Goal: Task Accomplishment & Management: Use online tool/utility

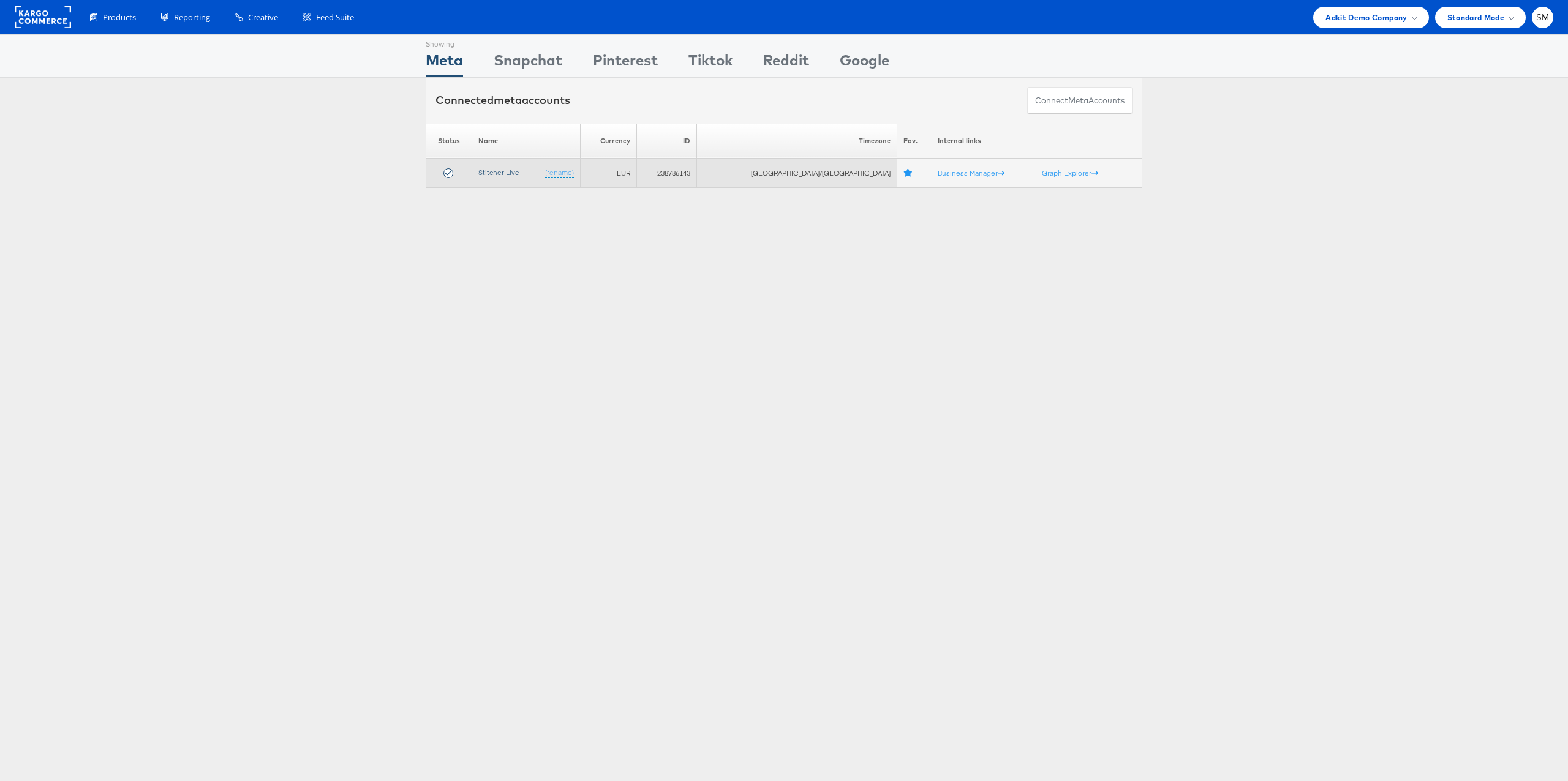
click at [504, 173] on link "Stitcher Live" at bounding box center [499, 173] width 41 height 9
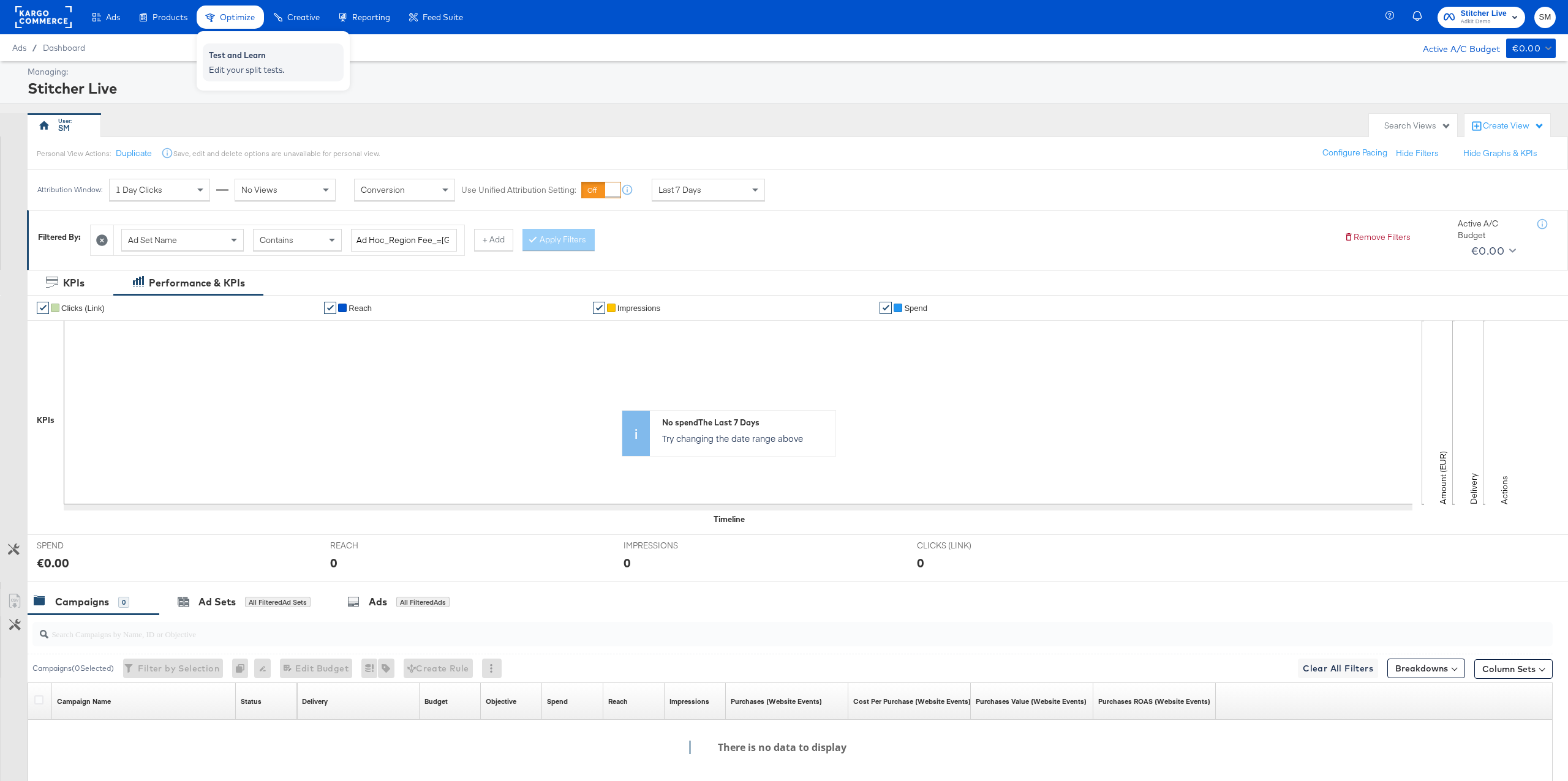
click at [230, 64] on div "Edit your split tests." at bounding box center [273, 70] width 129 height 12
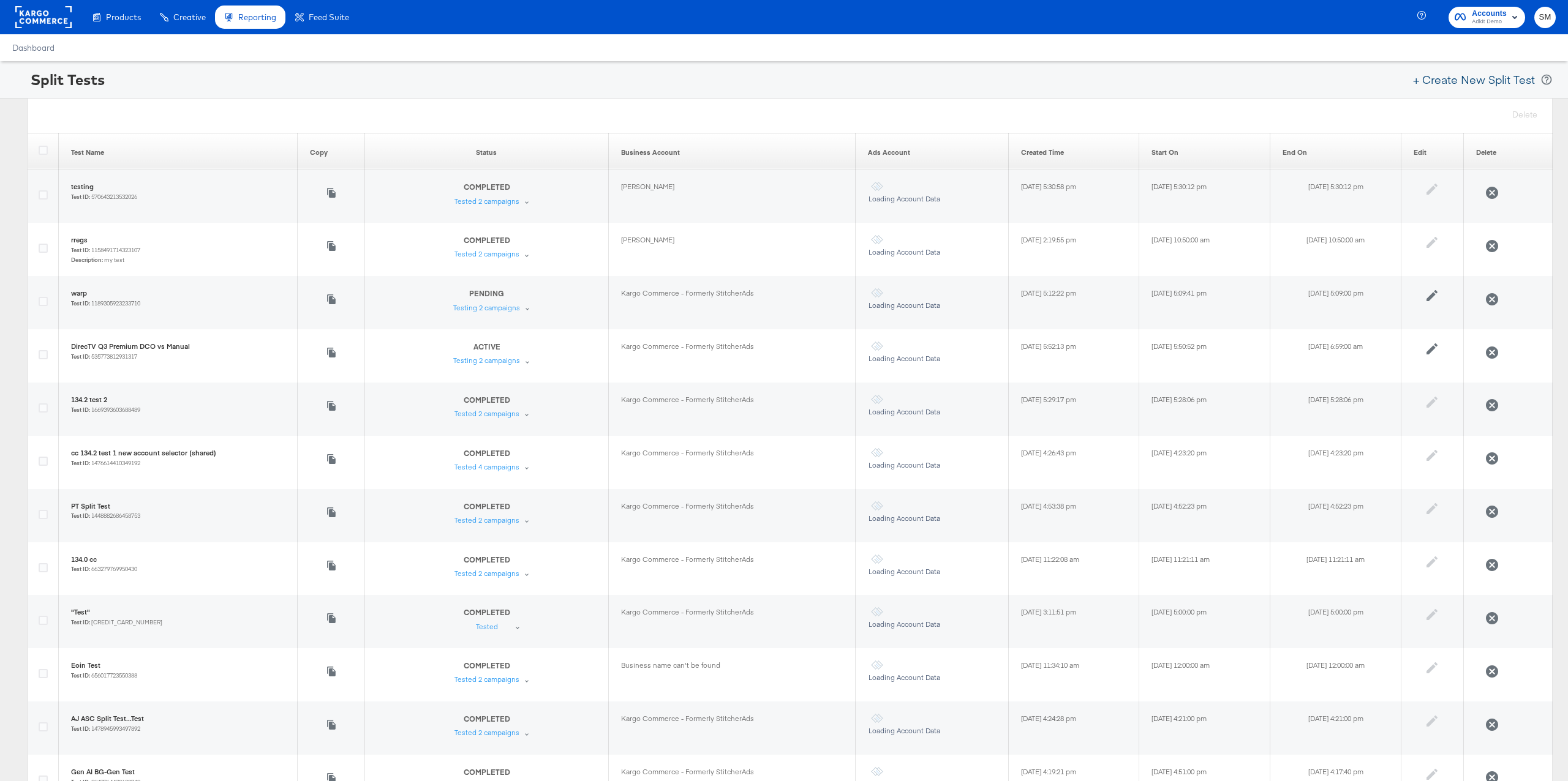
click at [1477, 83] on button "+ Create New Split Test" at bounding box center [1474, 80] width 133 height 27
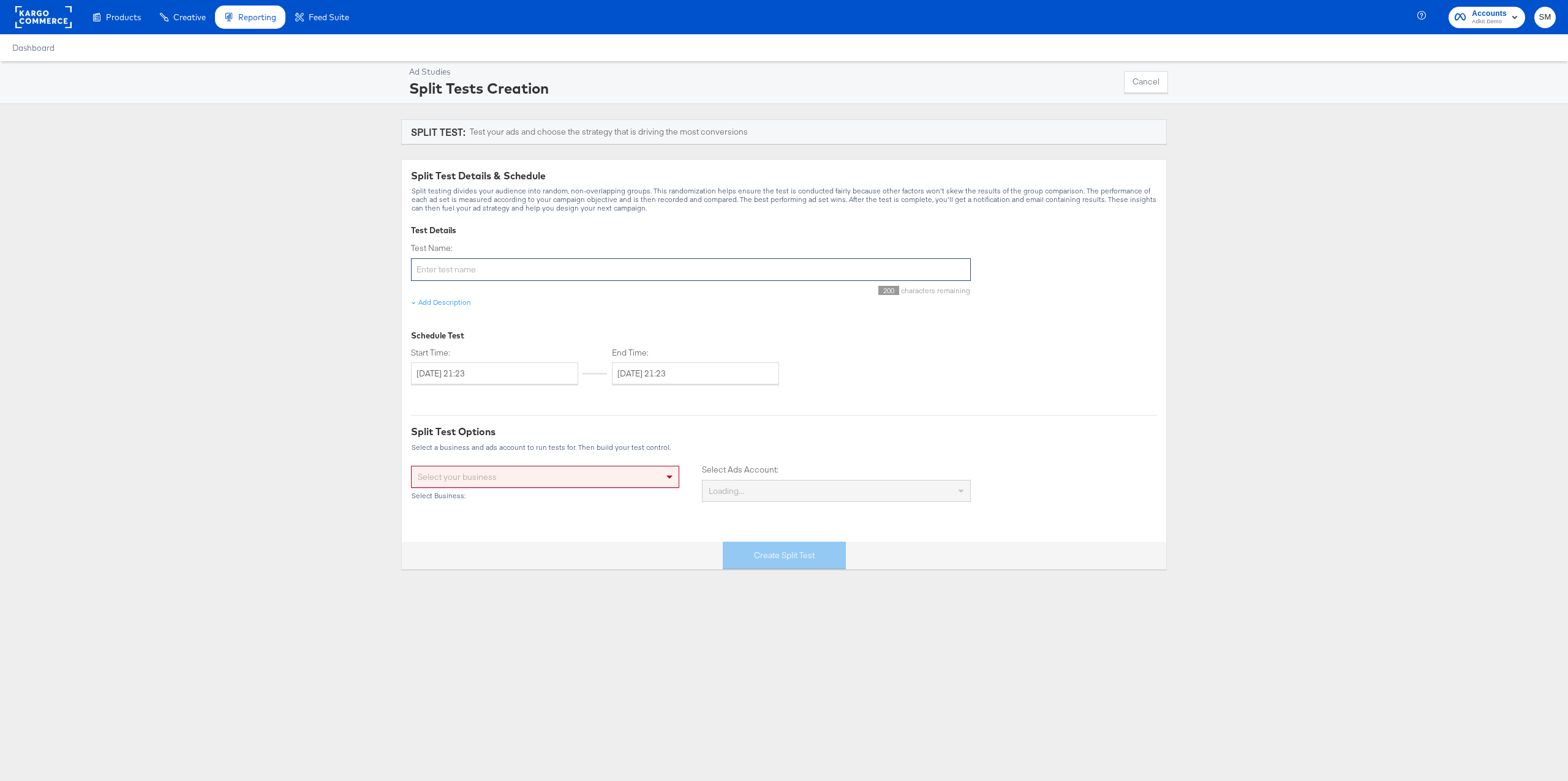
click at [622, 271] on input "Test Name:" at bounding box center [691, 269] width 560 height 22
type input "Split Test UI - SM"
click at [572, 471] on div "Select your business" at bounding box center [545, 477] width 267 height 21
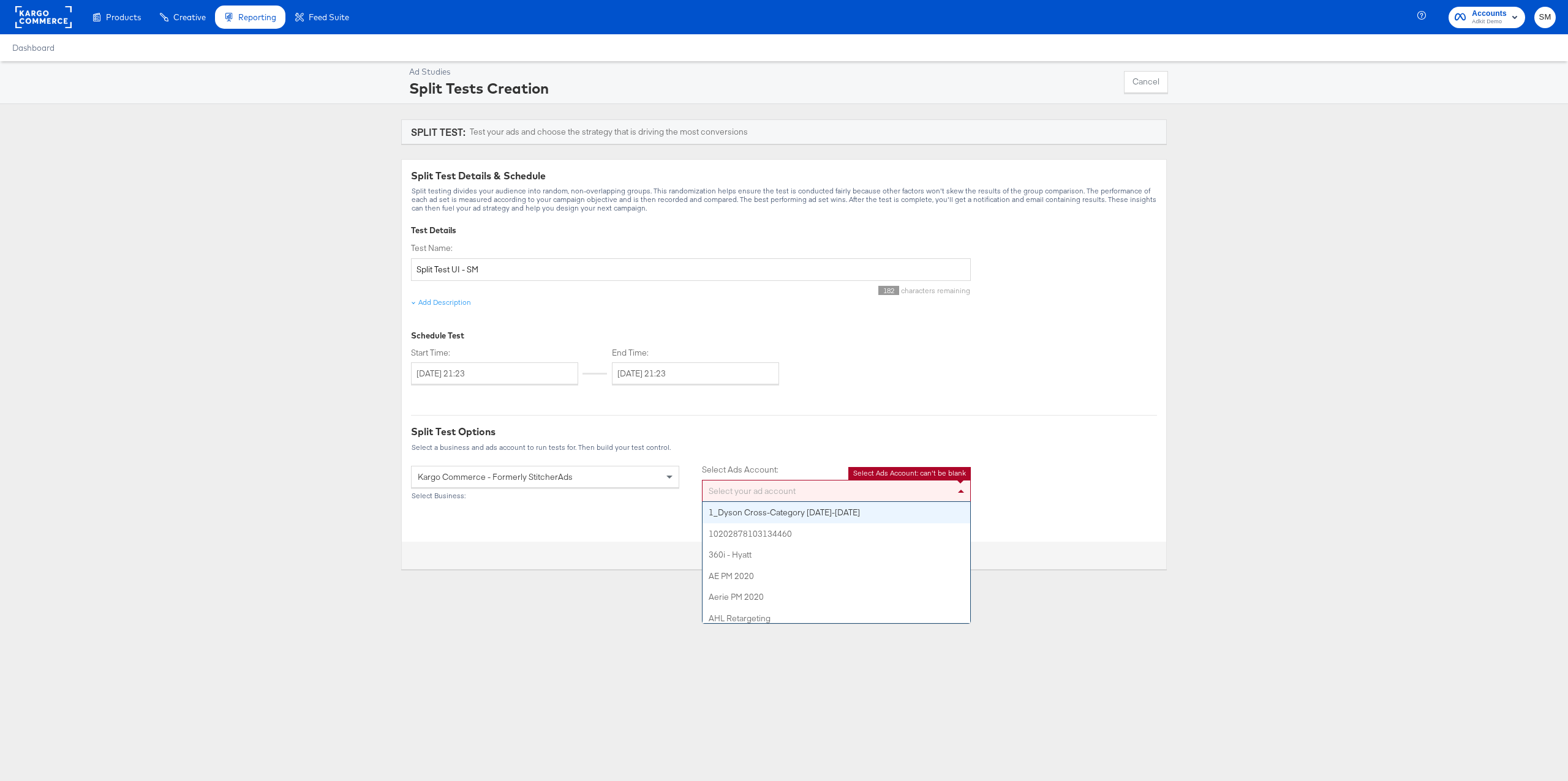
click at [769, 497] on div "Select your ad account" at bounding box center [836, 491] width 267 height 21
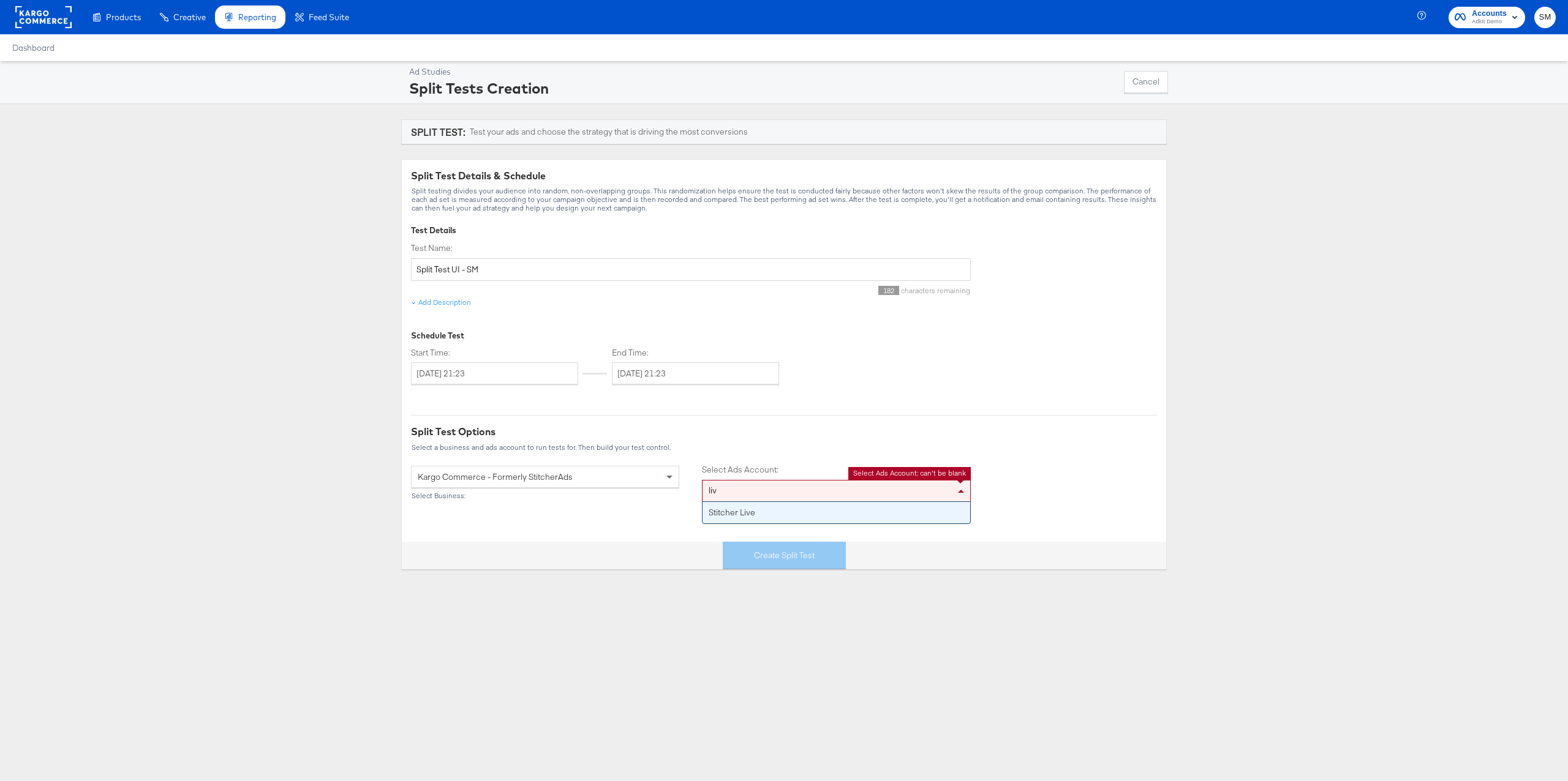
type input "live"
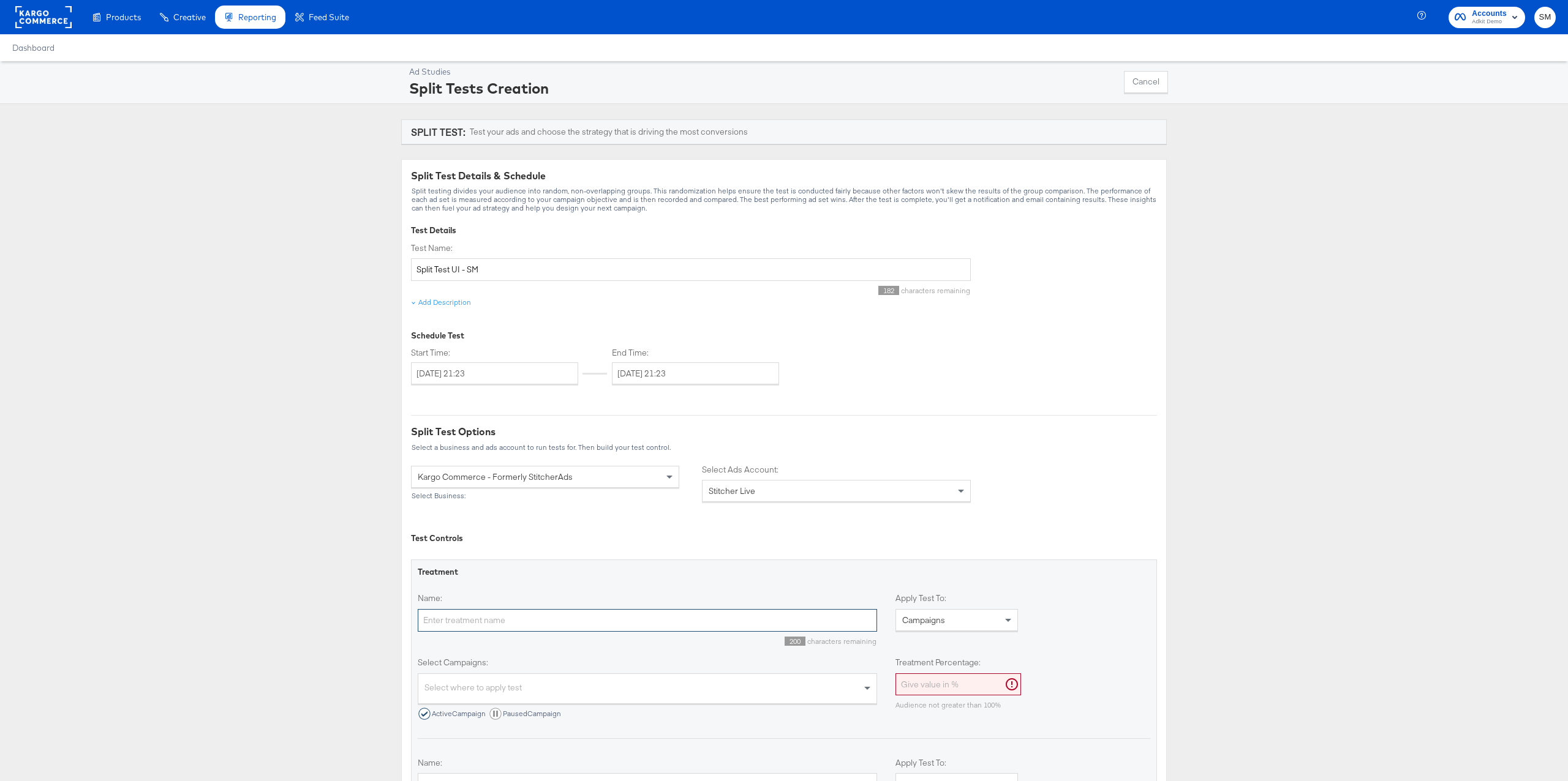
click at [464, 621] on input "Name:" at bounding box center [647, 620] width 459 height 22
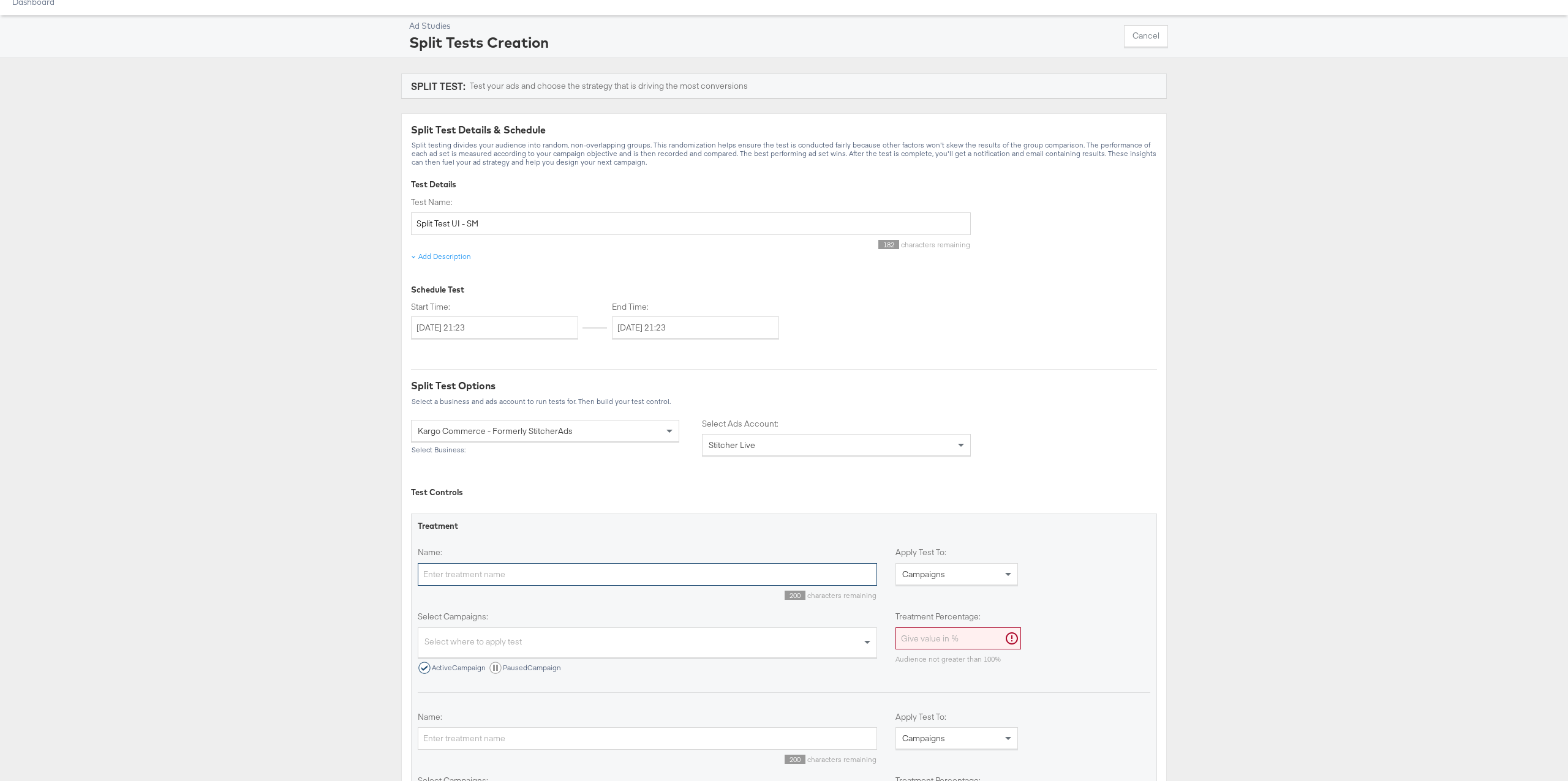
scroll to position [56, 0]
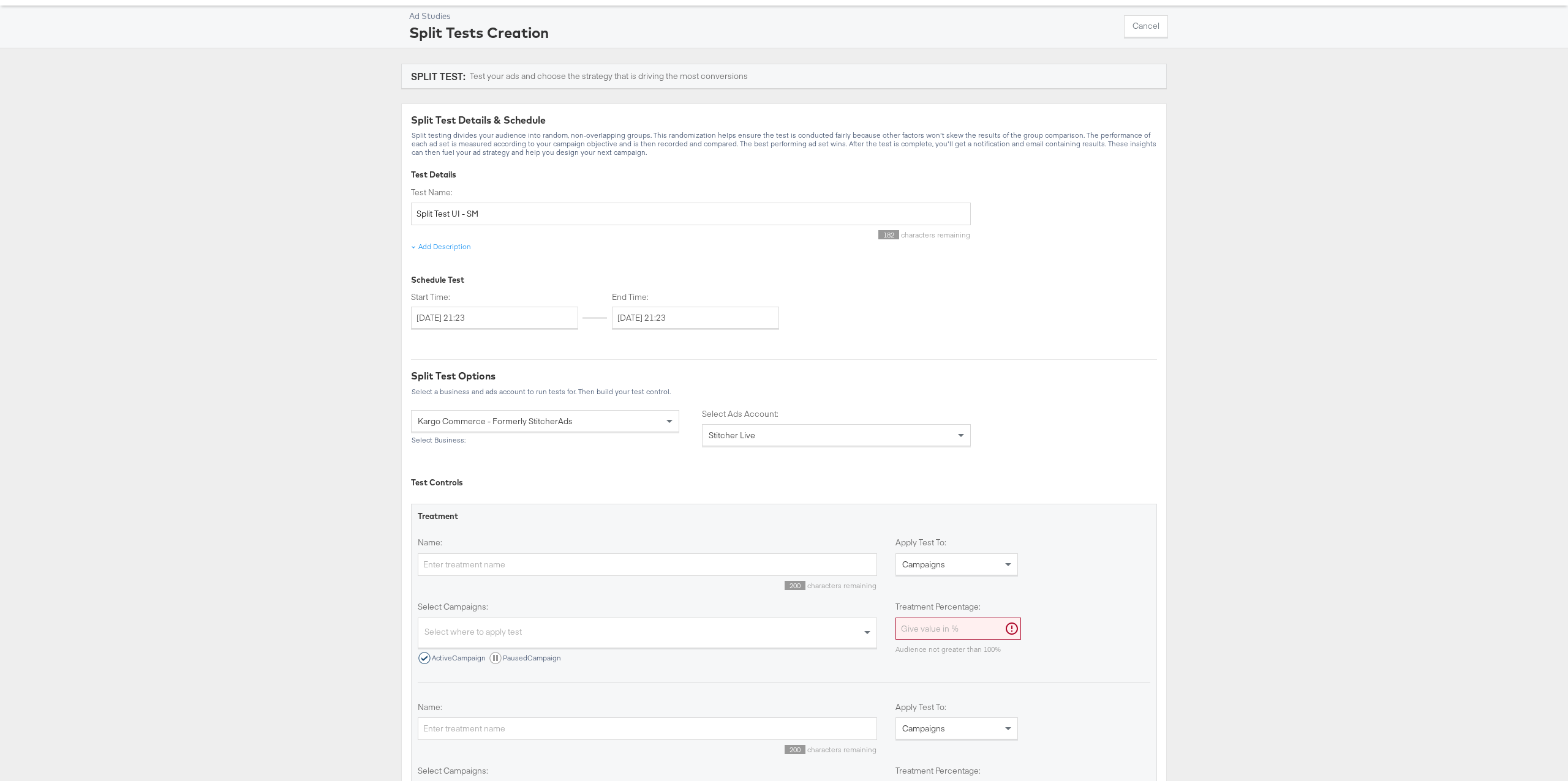
click at [480, 631] on div "Select where to apply test" at bounding box center [647, 634] width 458 height 26
click at [513, 562] on input "Name:" at bounding box center [647, 565] width 459 height 22
type input "campaign A"
click at [510, 629] on div "Select where to apply test" at bounding box center [647, 634] width 458 height 26
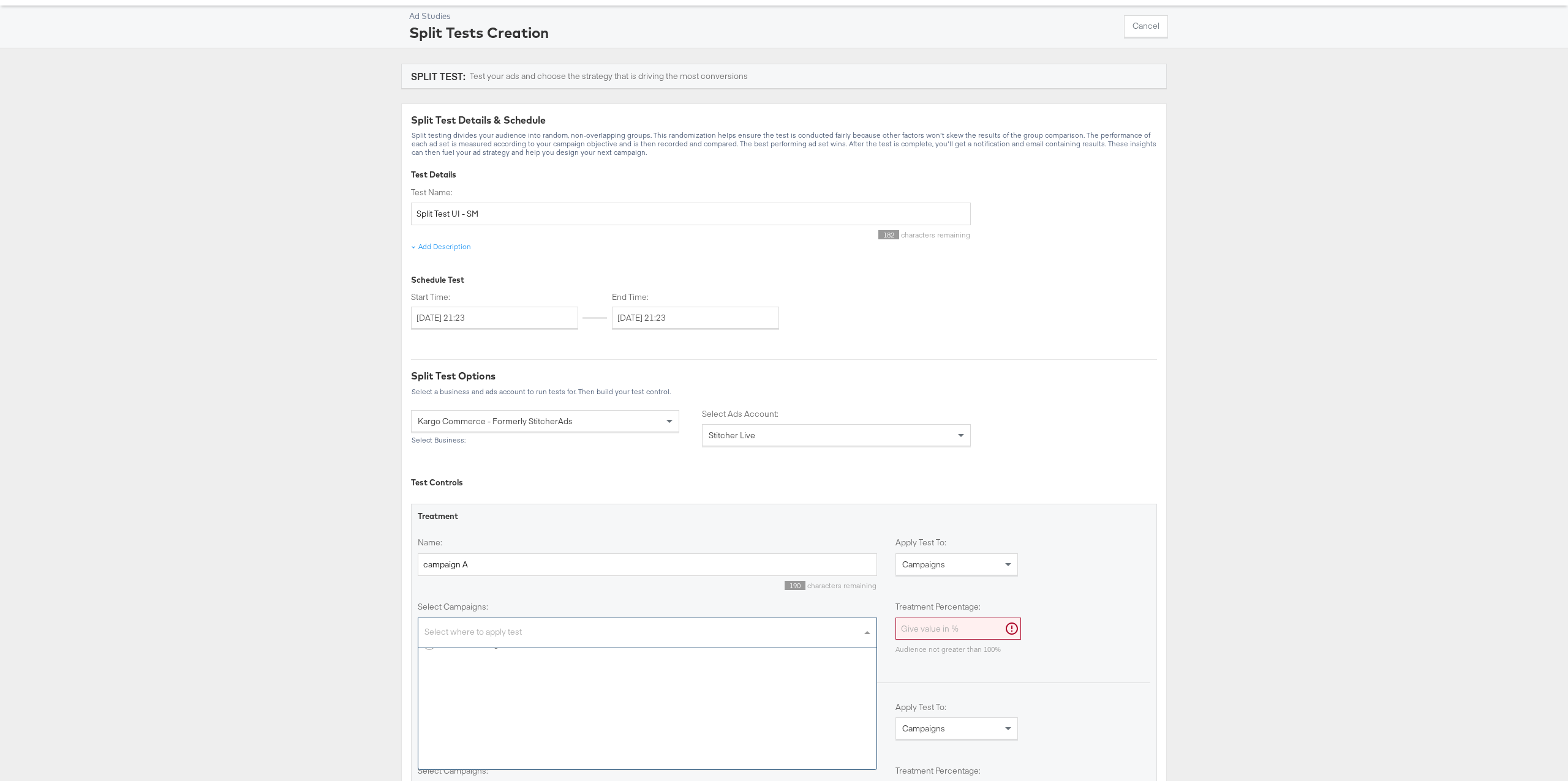
scroll to position [0, 0]
click at [507, 664] on div "New Sales campaign" at bounding box center [470, 663] width 95 height 12
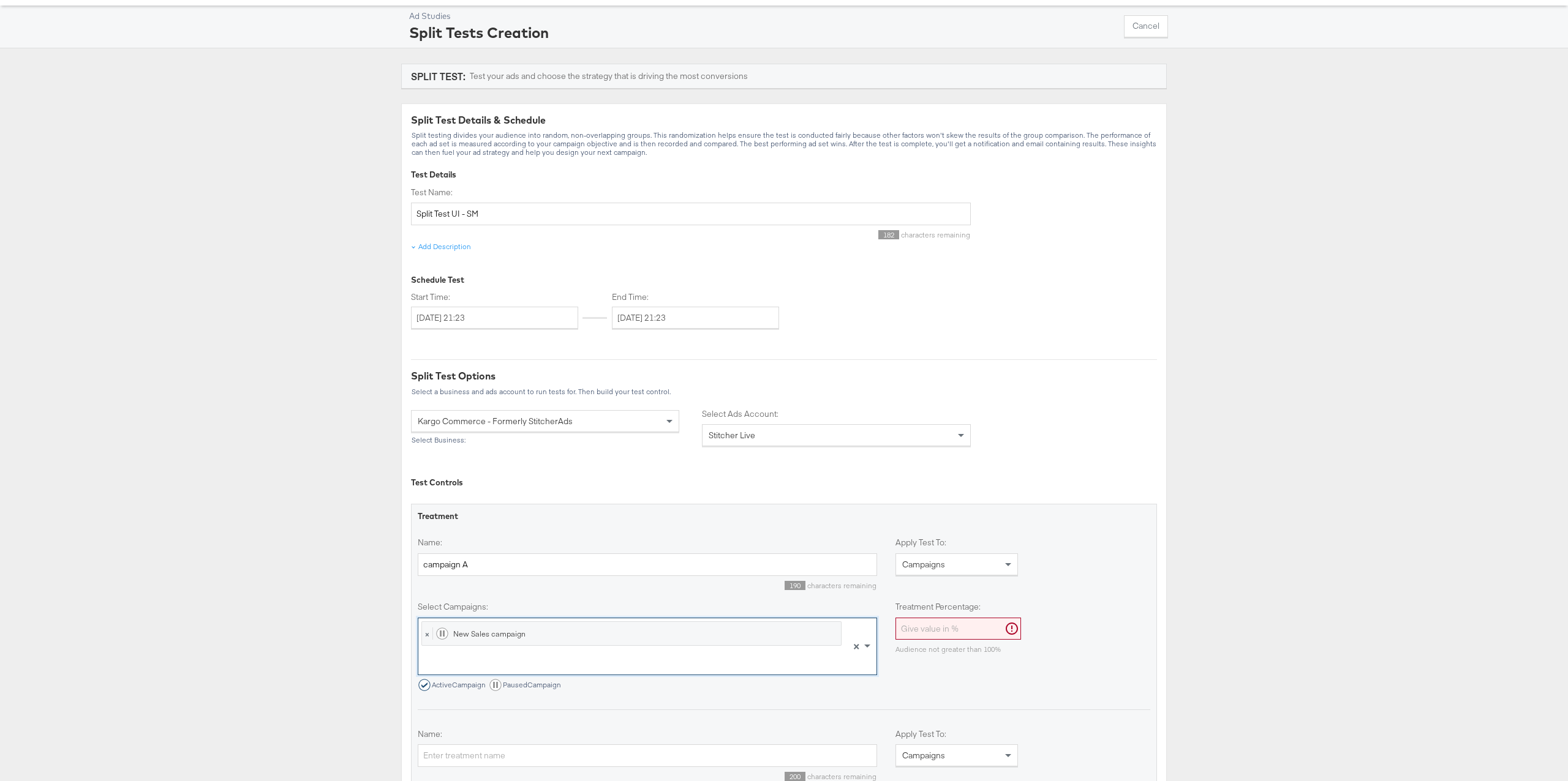
click at [931, 629] on input "Treatment Percentage:" at bounding box center [958, 629] width 126 height 22
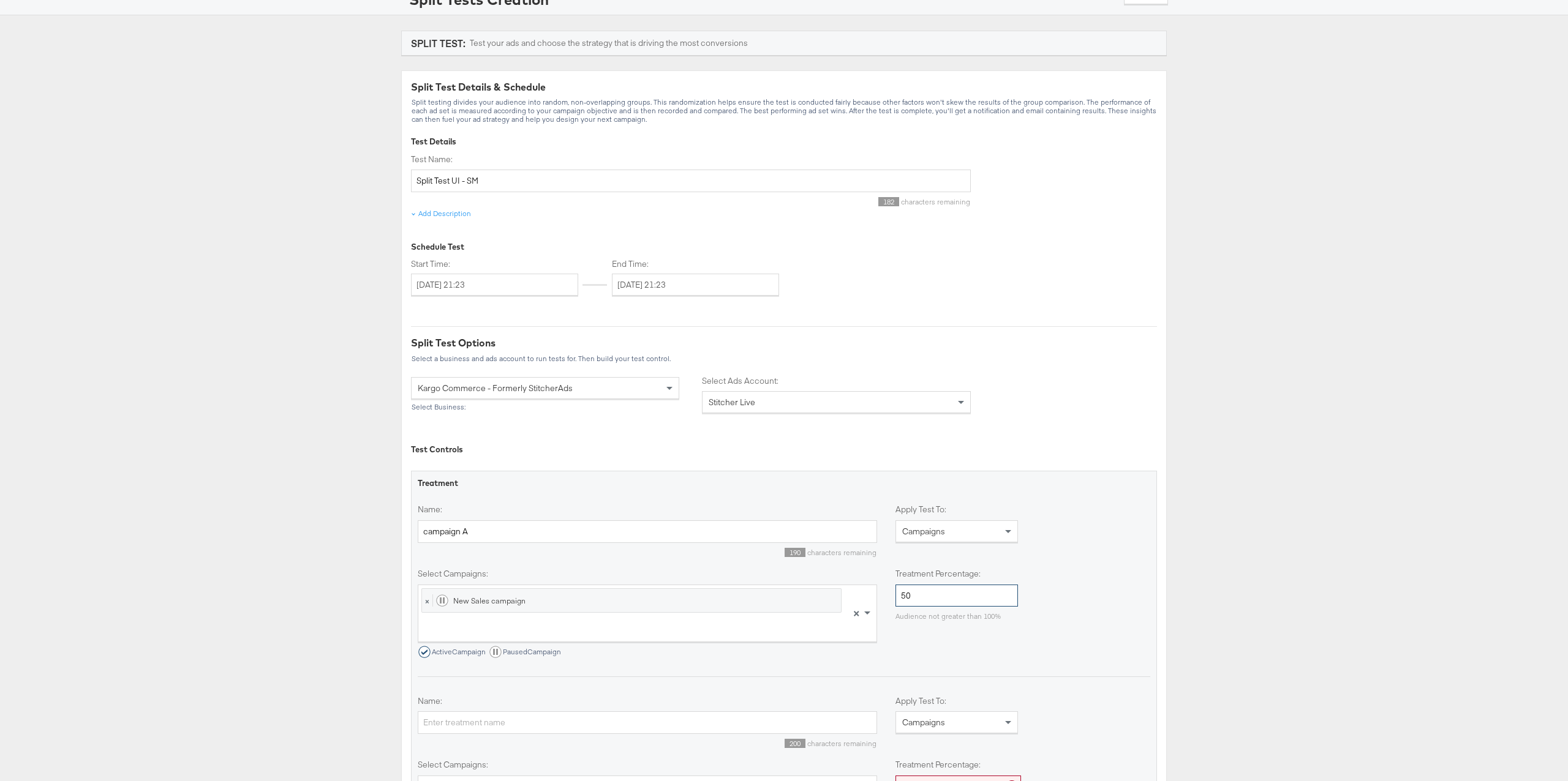
type input "50"
click at [484, 721] on input "Name:" at bounding box center [647, 722] width 459 height 22
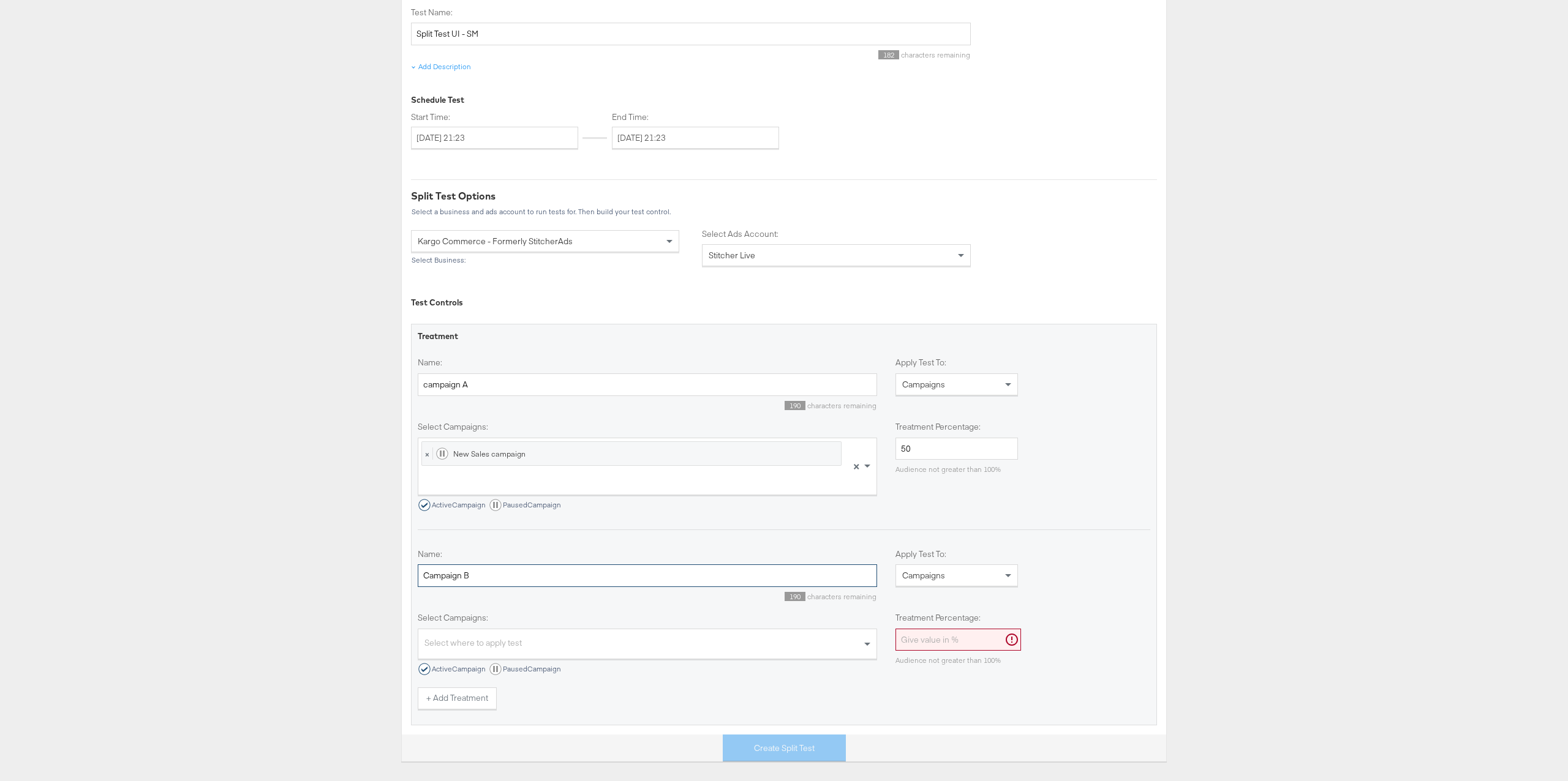
scroll to position [284, 0]
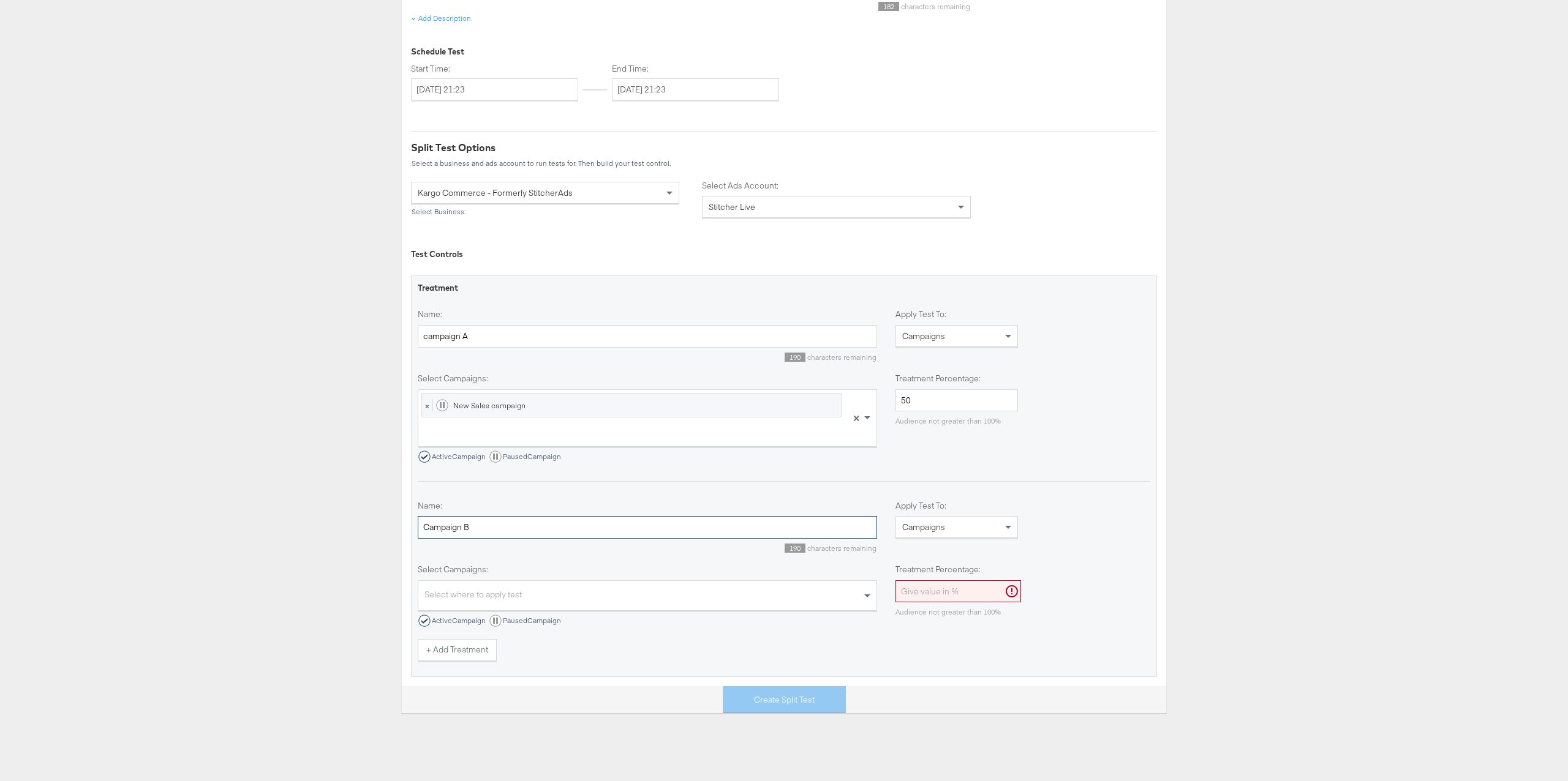
type input "Campaign B"
click at [513, 590] on div "Select where to apply test" at bounding box center [647, 597] width 458 height 26
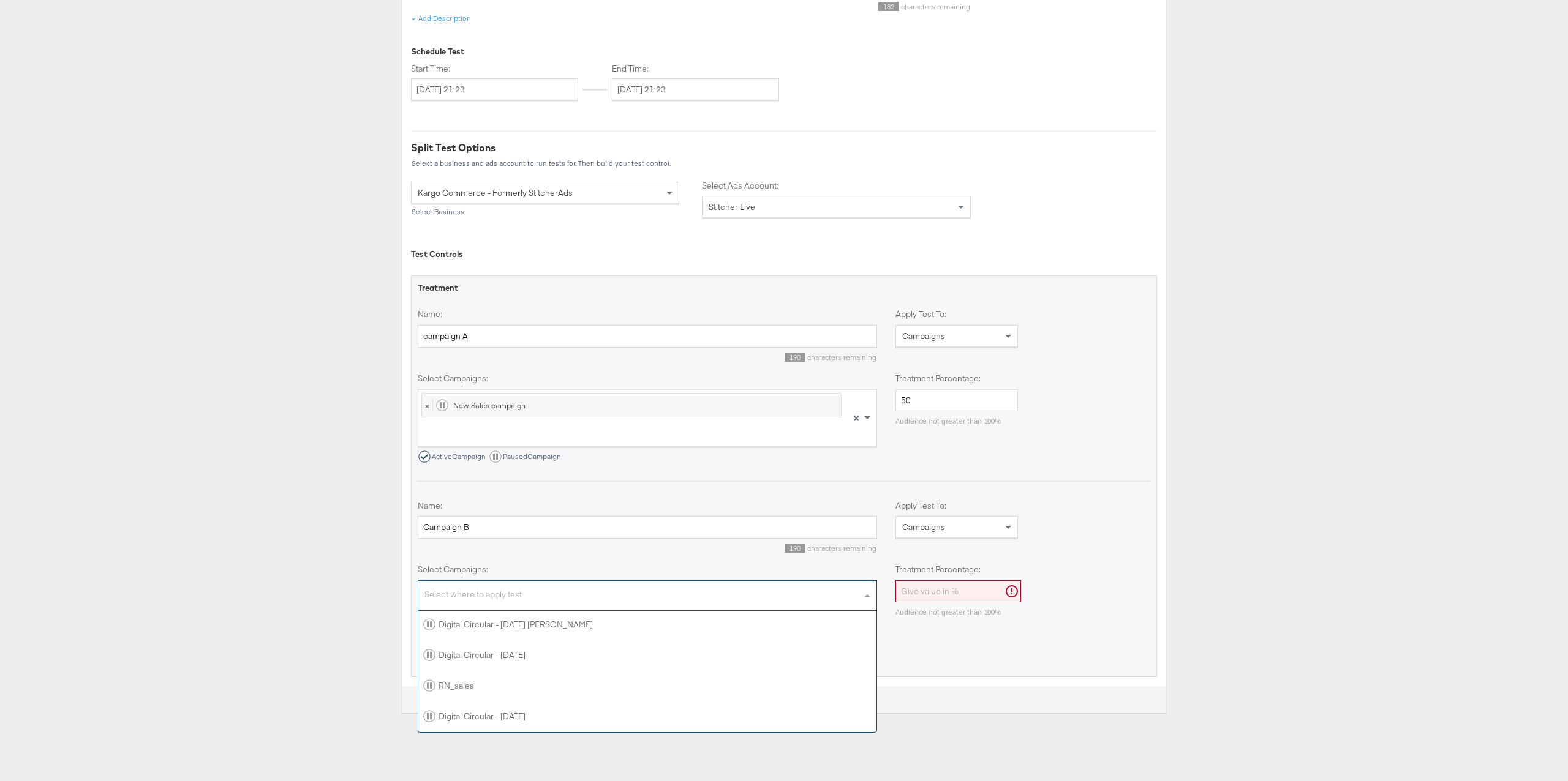
scroll to position [860, 0]
click at [560, 681] on div "RN_sales" at bounding box center [647, 685] width 449 height 12
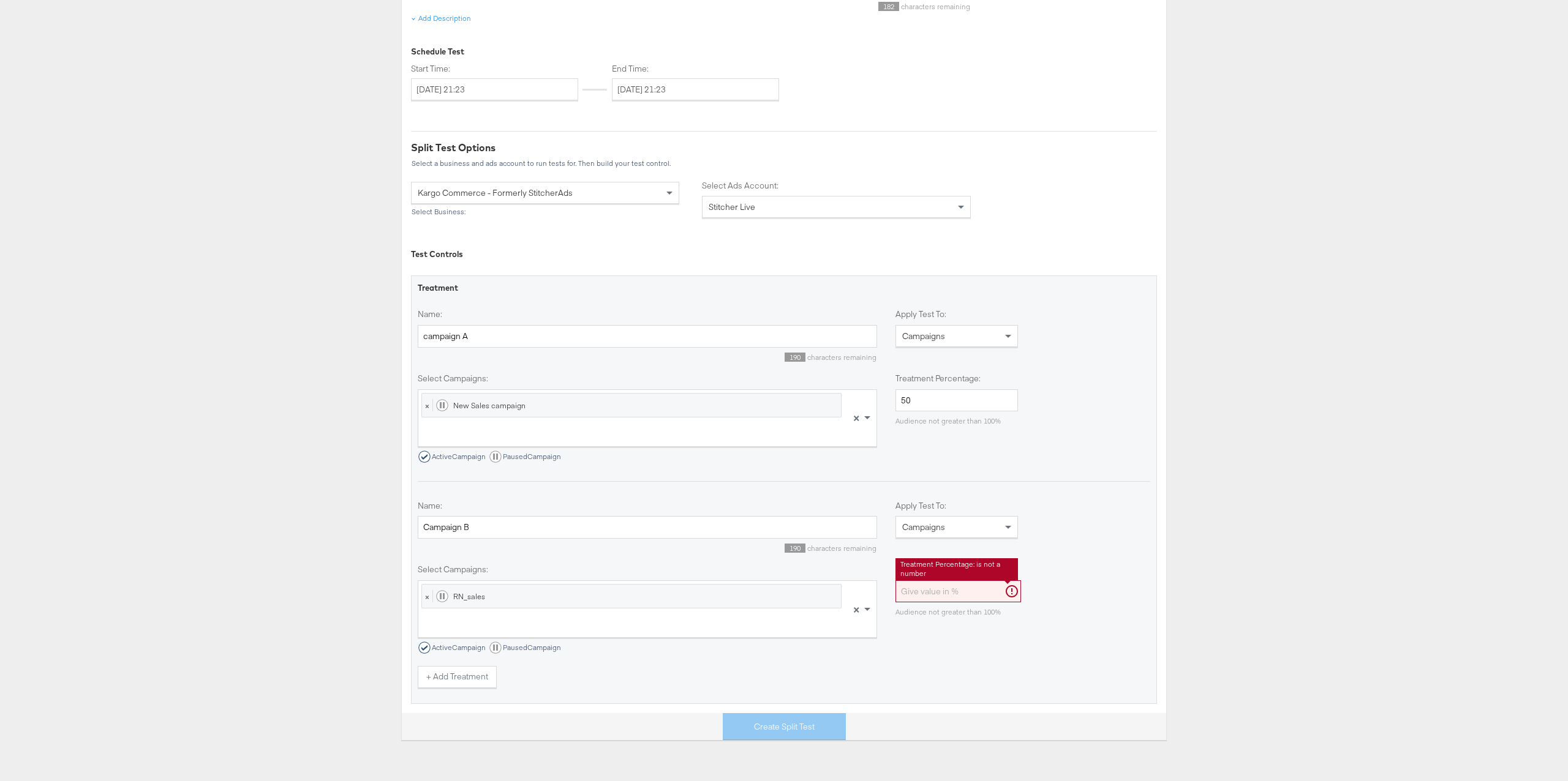
click at [939, 593] on input "Treatment Percentage:" at bounding box center [958, 591] width 126 height 22
type input "50"
click at [787, 721] on button "Create Split Test" at bounding box center [784, 727] width 123 height 28
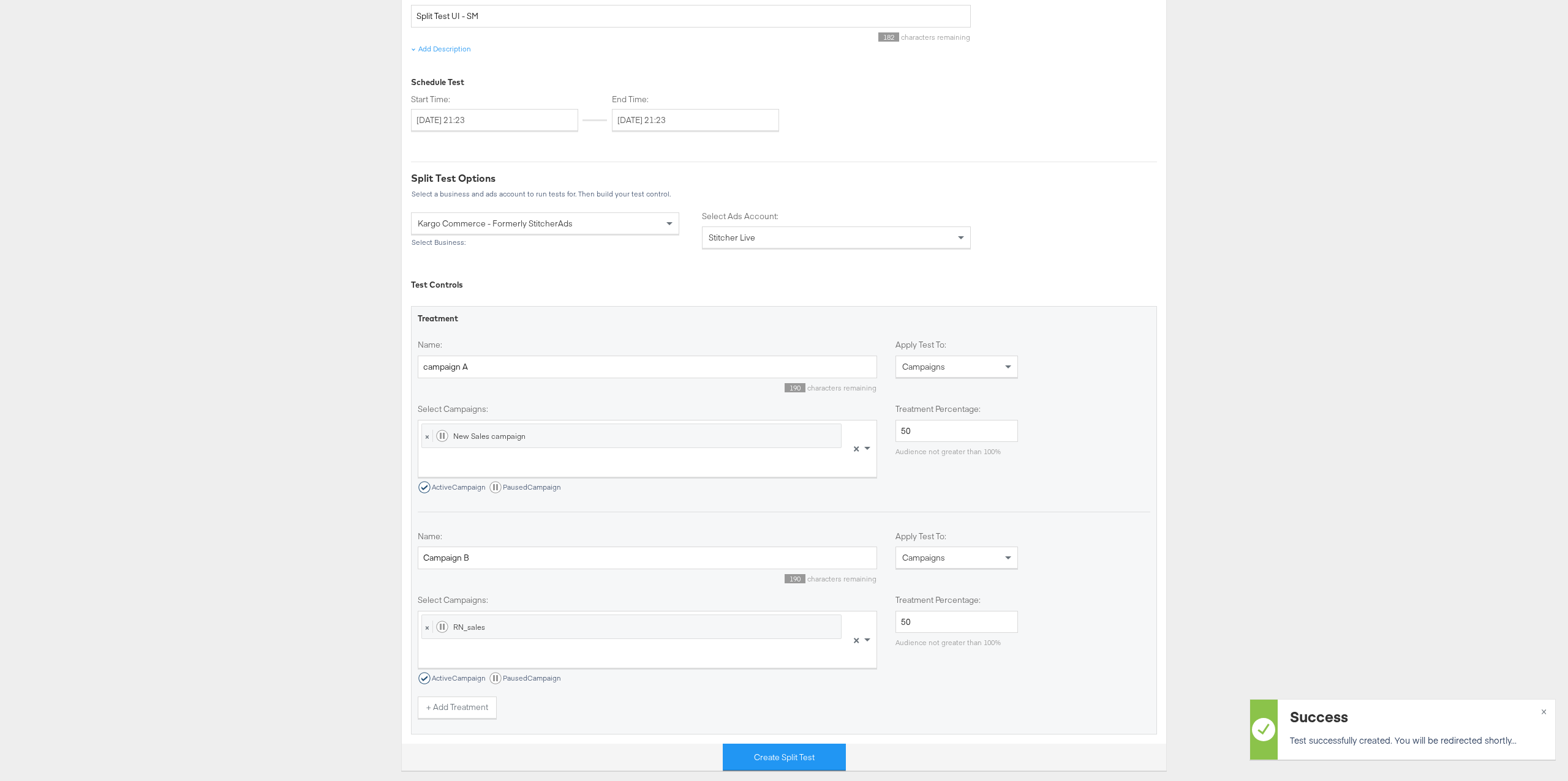
scroll to position [255, 0]
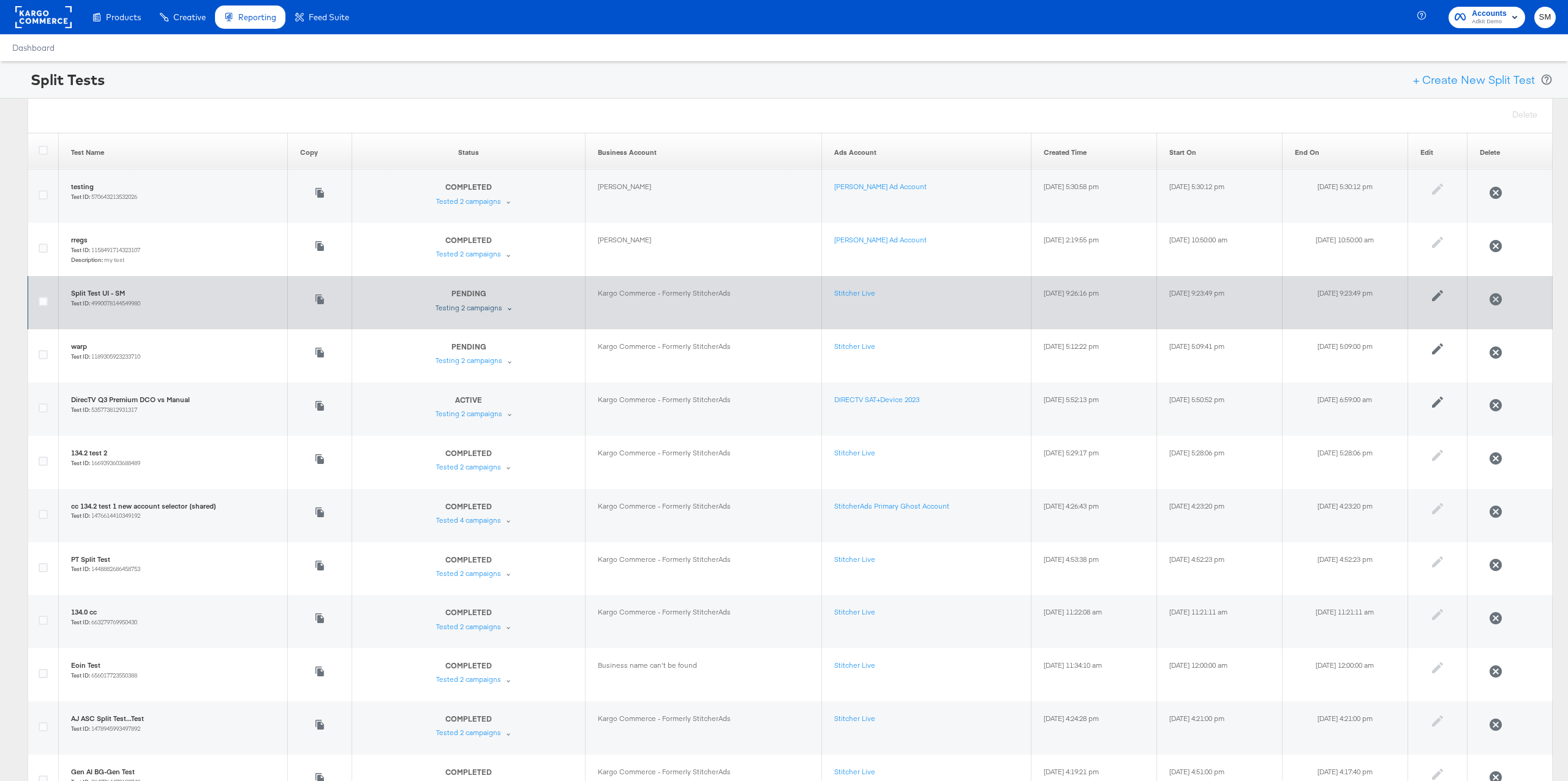
click at [435, 308] on div "Testing 2 campaigns" at bounding box center [469, 307] width 67 height 10
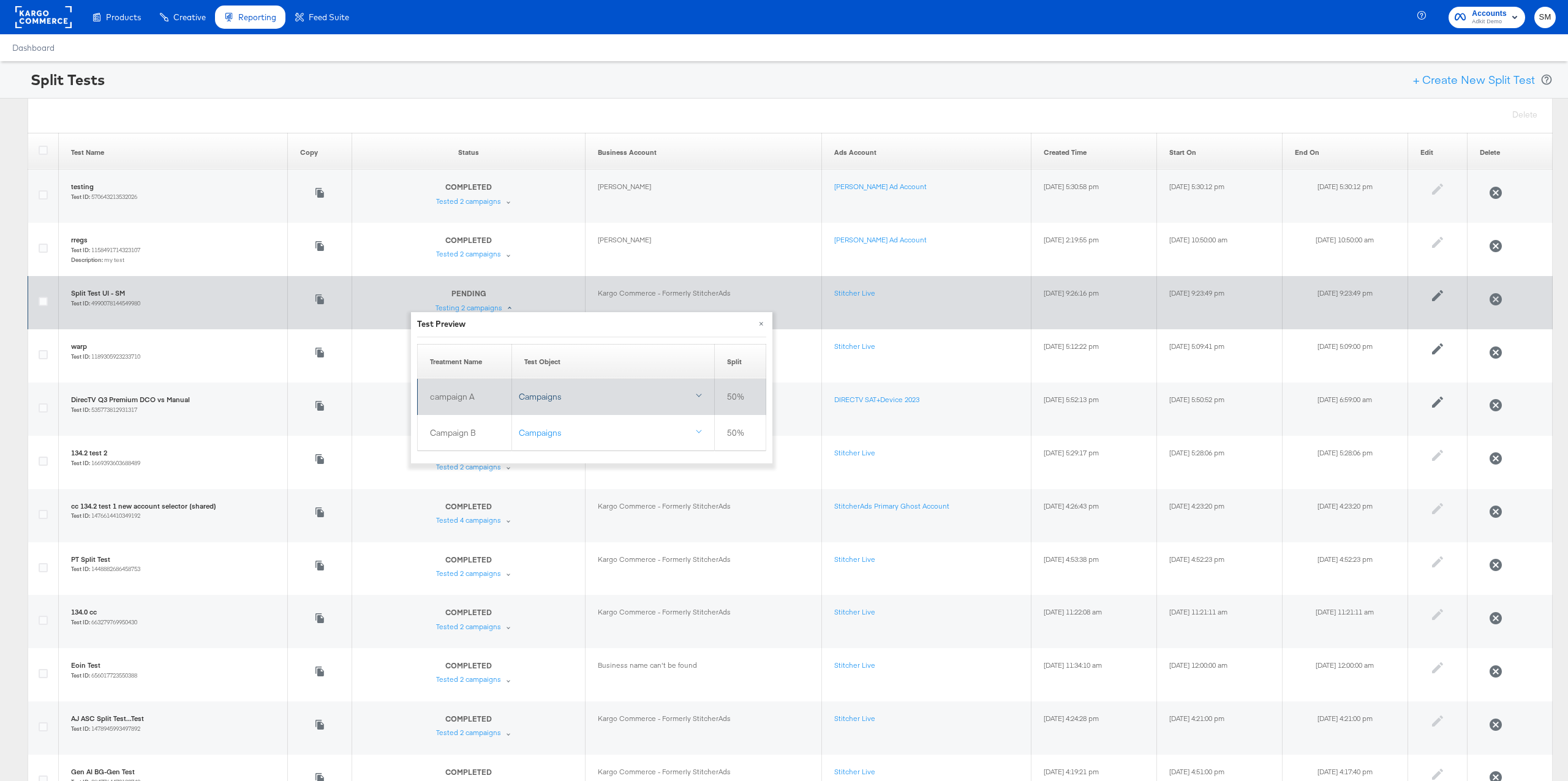
click at [612, 395] on div "Campaigns" at bounding box center [613, 397] width 189 height 12
drag, startPoint x: 618, startPoint y: 409, endPoint x: 528, endPoint y: 408, distance: 90.0
click at [528, 408] on div "New Sales campaign" at bounding box center [619, 408] width 189 height 10
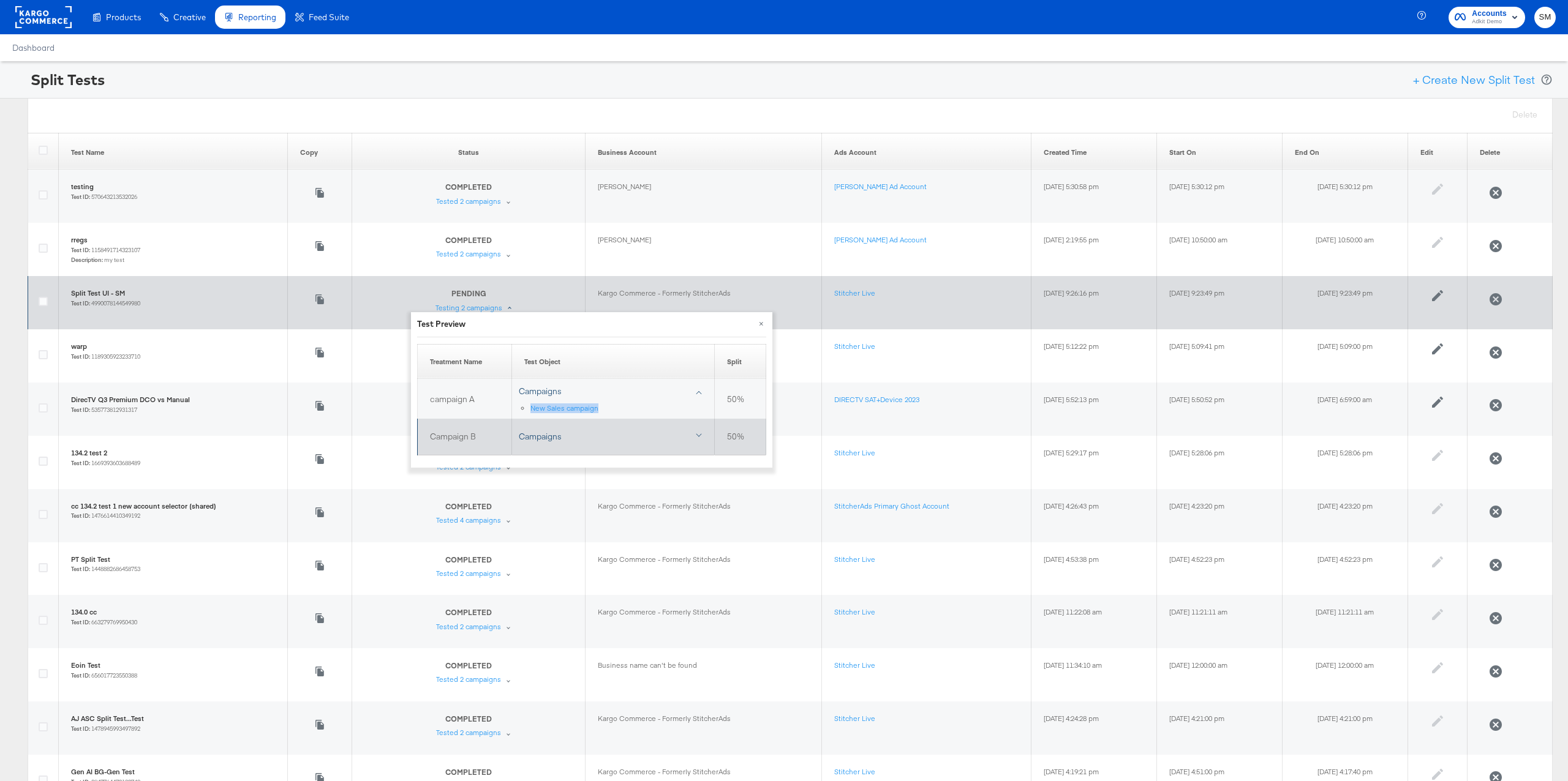
click at [594, 435] on div "Campaigns" at bounding box center [613, 437] width 189 height 12
drag, startPoint x: 583, startPoint y: 450, endPoint x: 530, endPoint y: 449, distance: 53.0
click at [530, 449] on div "RN_sales" at bounding box center [619, 448] width 189 height 10
copy link "RN_sales"
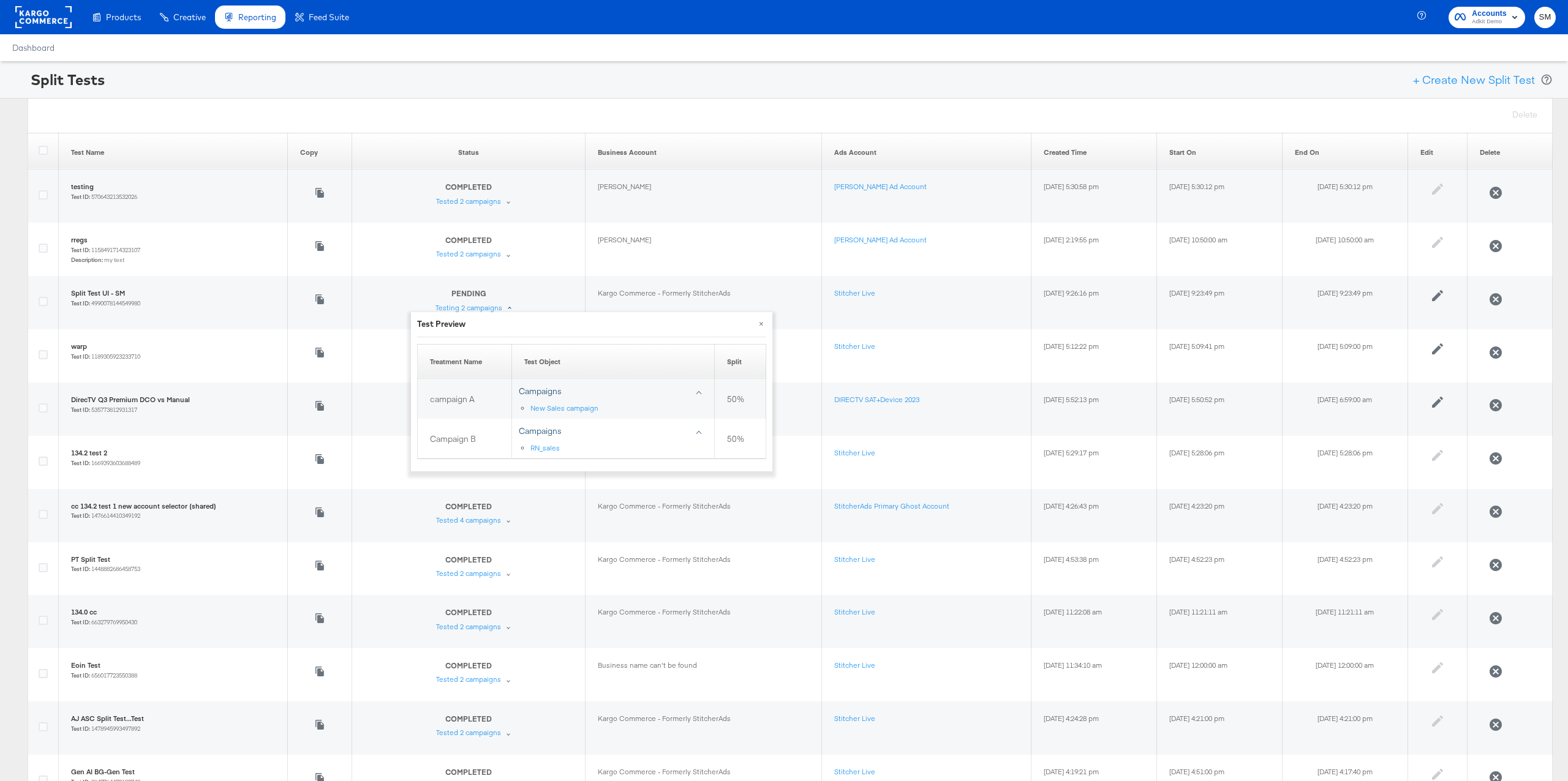
click at [987, 44] on div "Dashboard" at bounding box center [784, 48] width 1568 height 27
click at [51, 24] on rect at bounding box center [44, 17] width 57 height 22
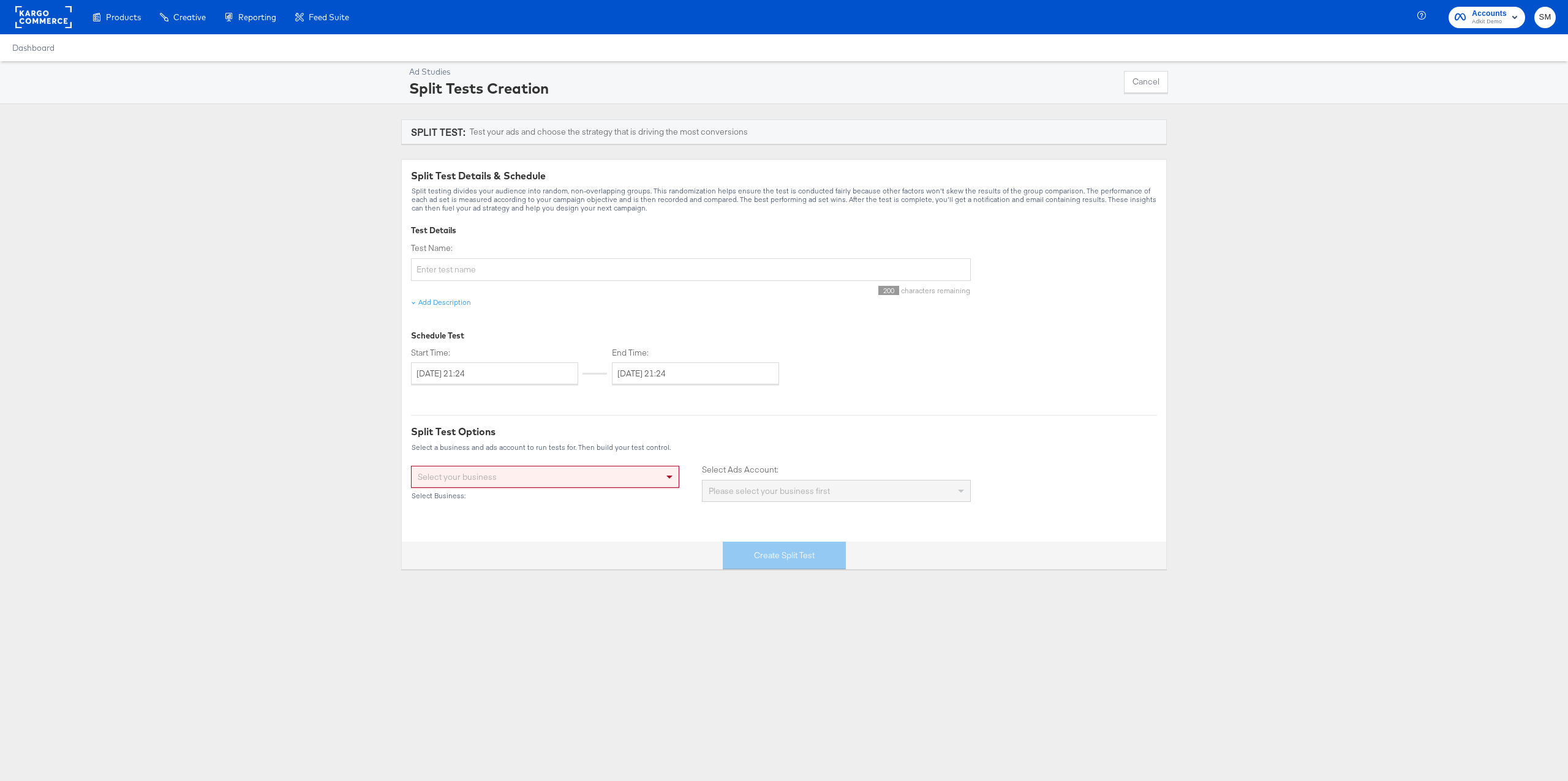
click at [56, 19] on rect at bounding box center [44, 17] width 57 height 22
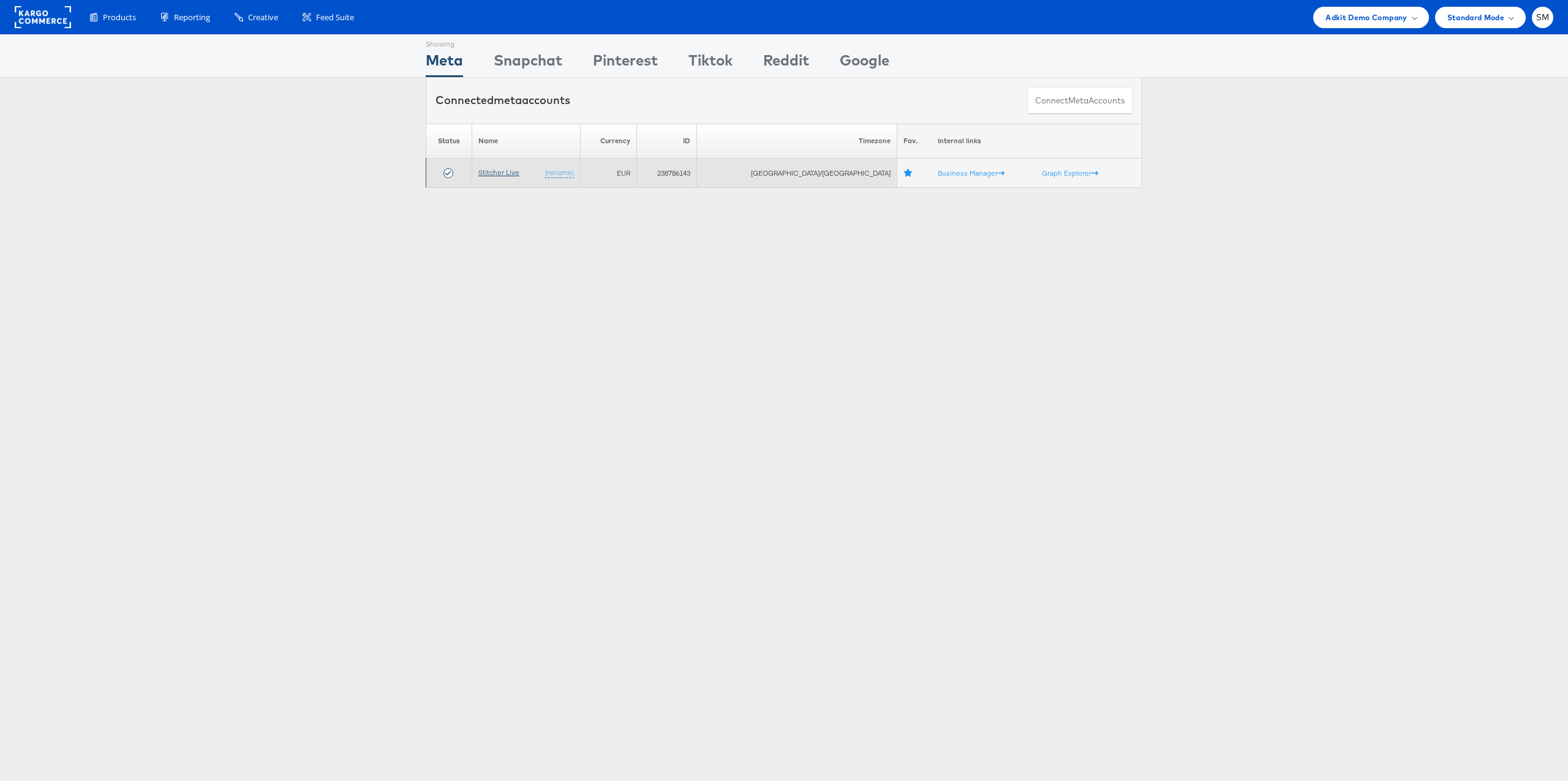
click at [508, 171] on link "Stitcher Live" at bounding box center [499, 173] width 41 height 9
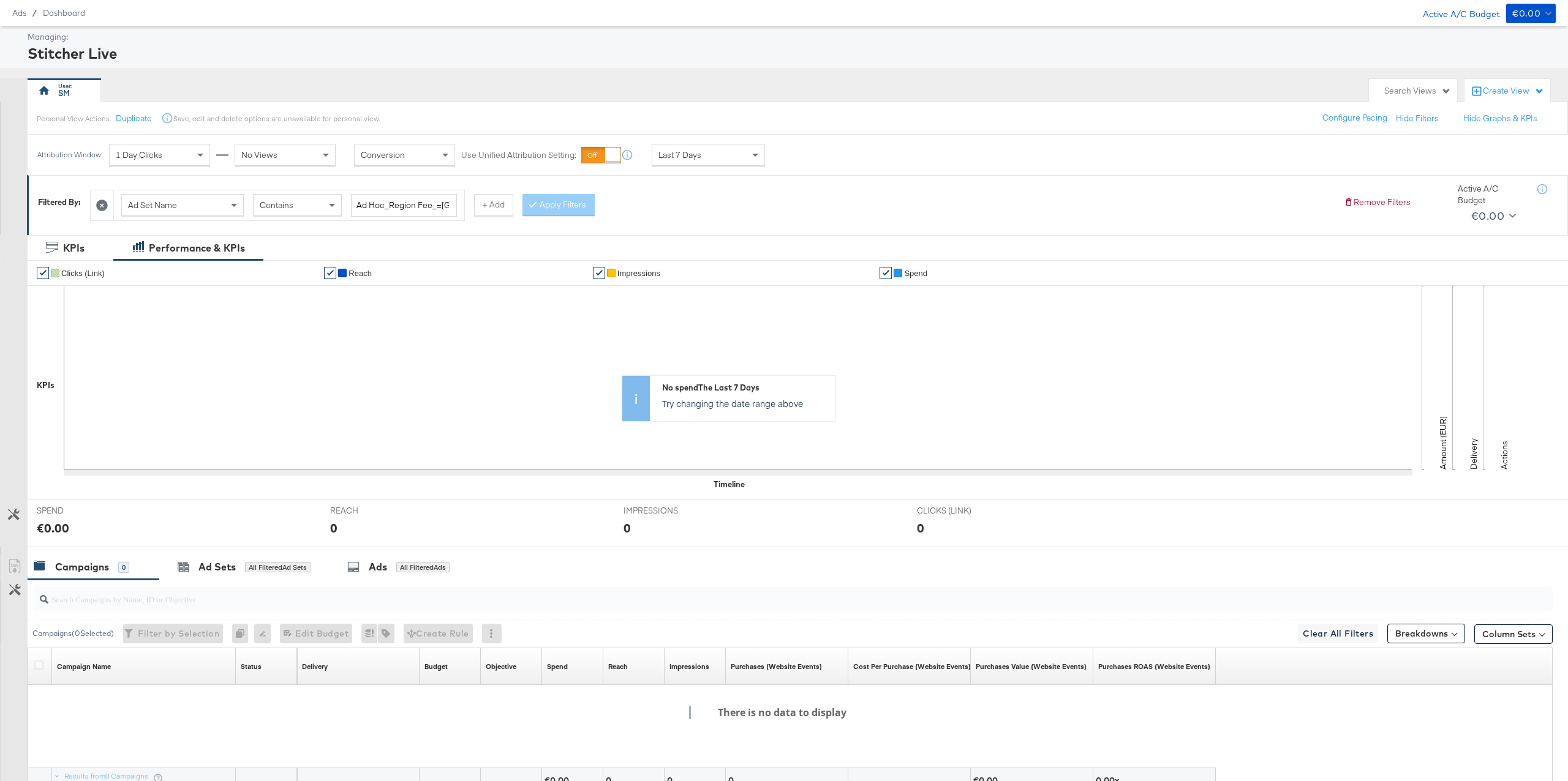
scroll to position [71, 0]
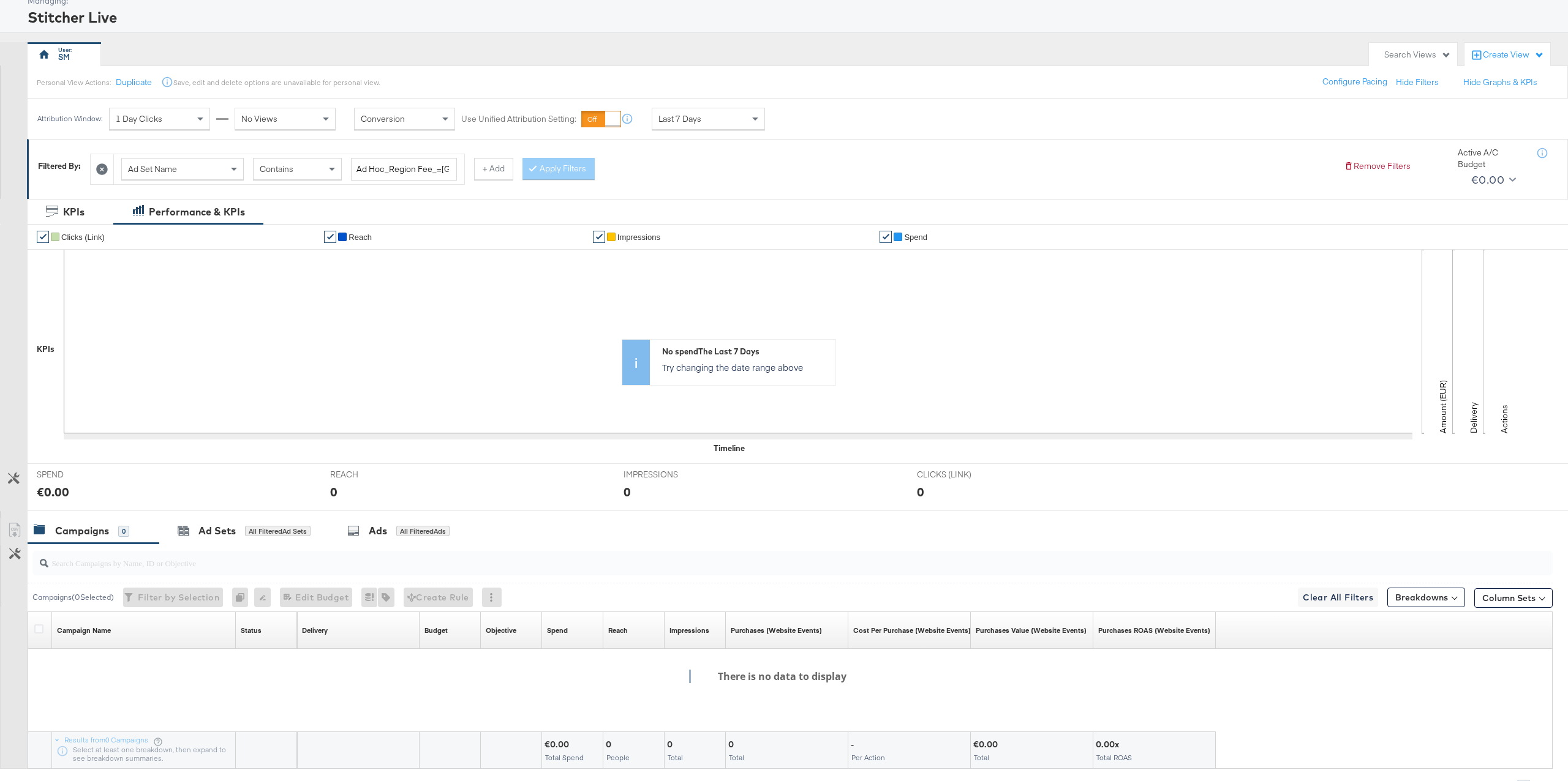
click at [103, 170] on icon at bounding box center [102, 170] width 12 height 12
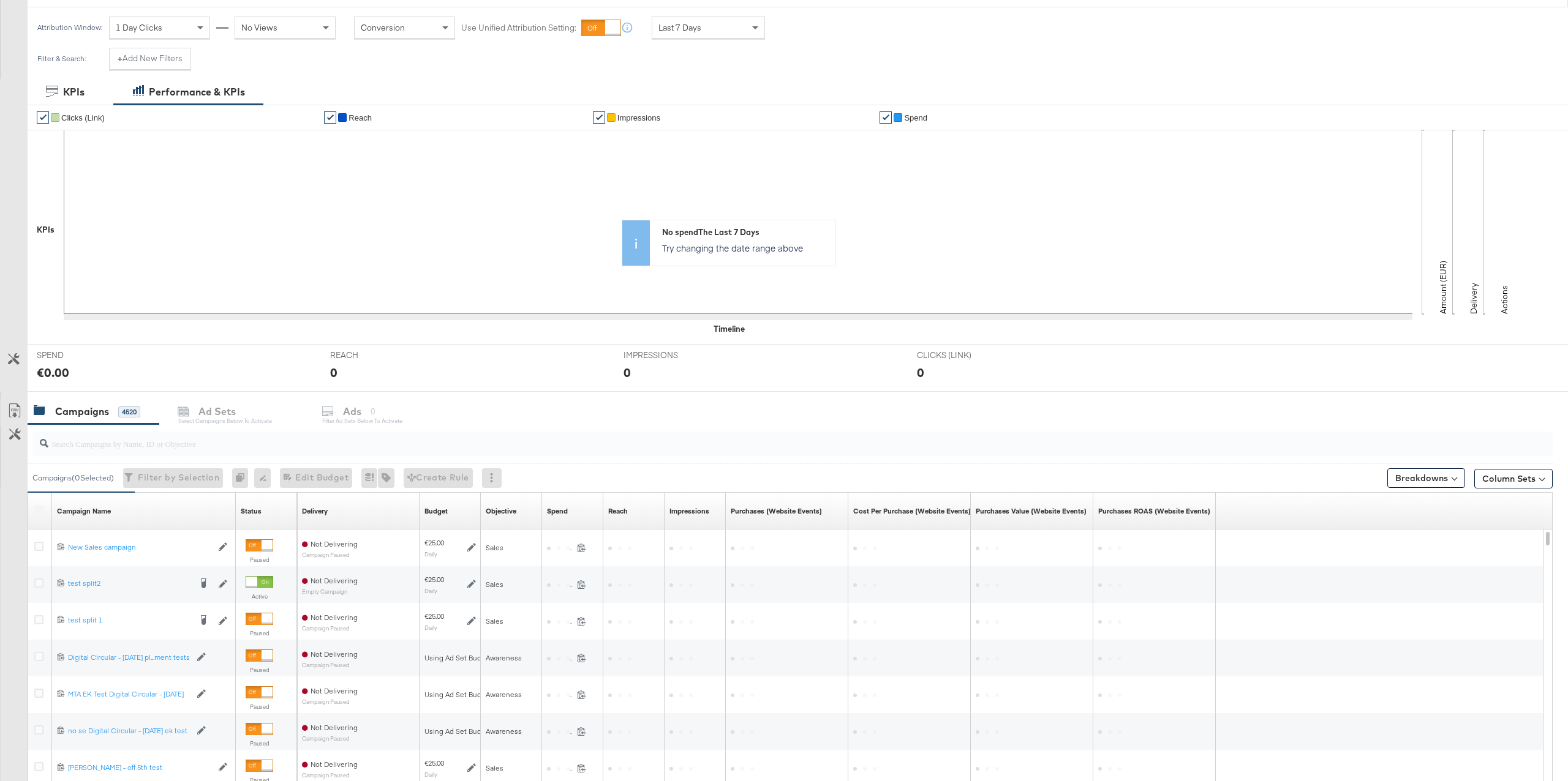
scroll to position [165, 0]
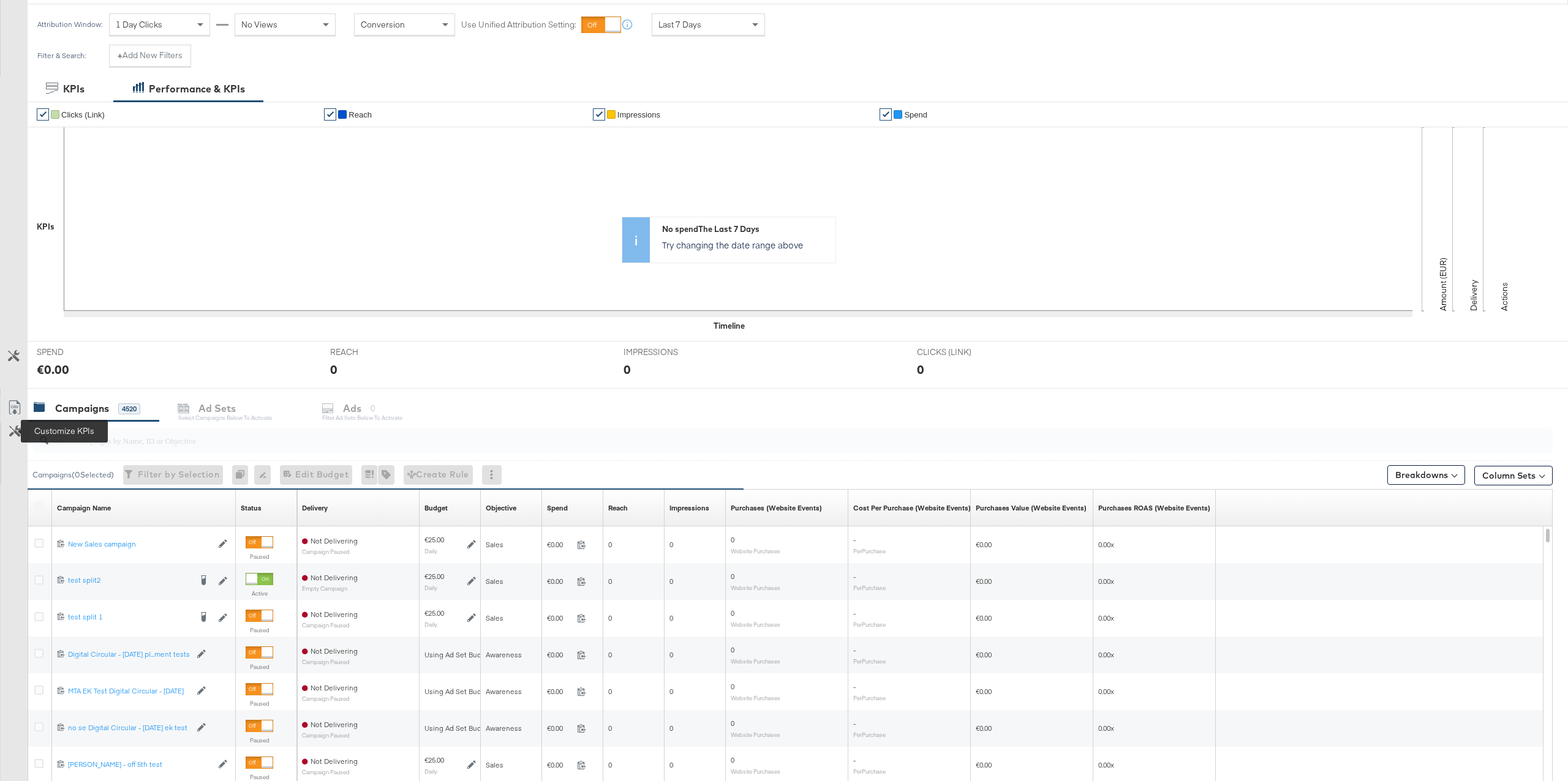
click at [19, 429] on icon at bounding box center [15, 431] width 12 height 12
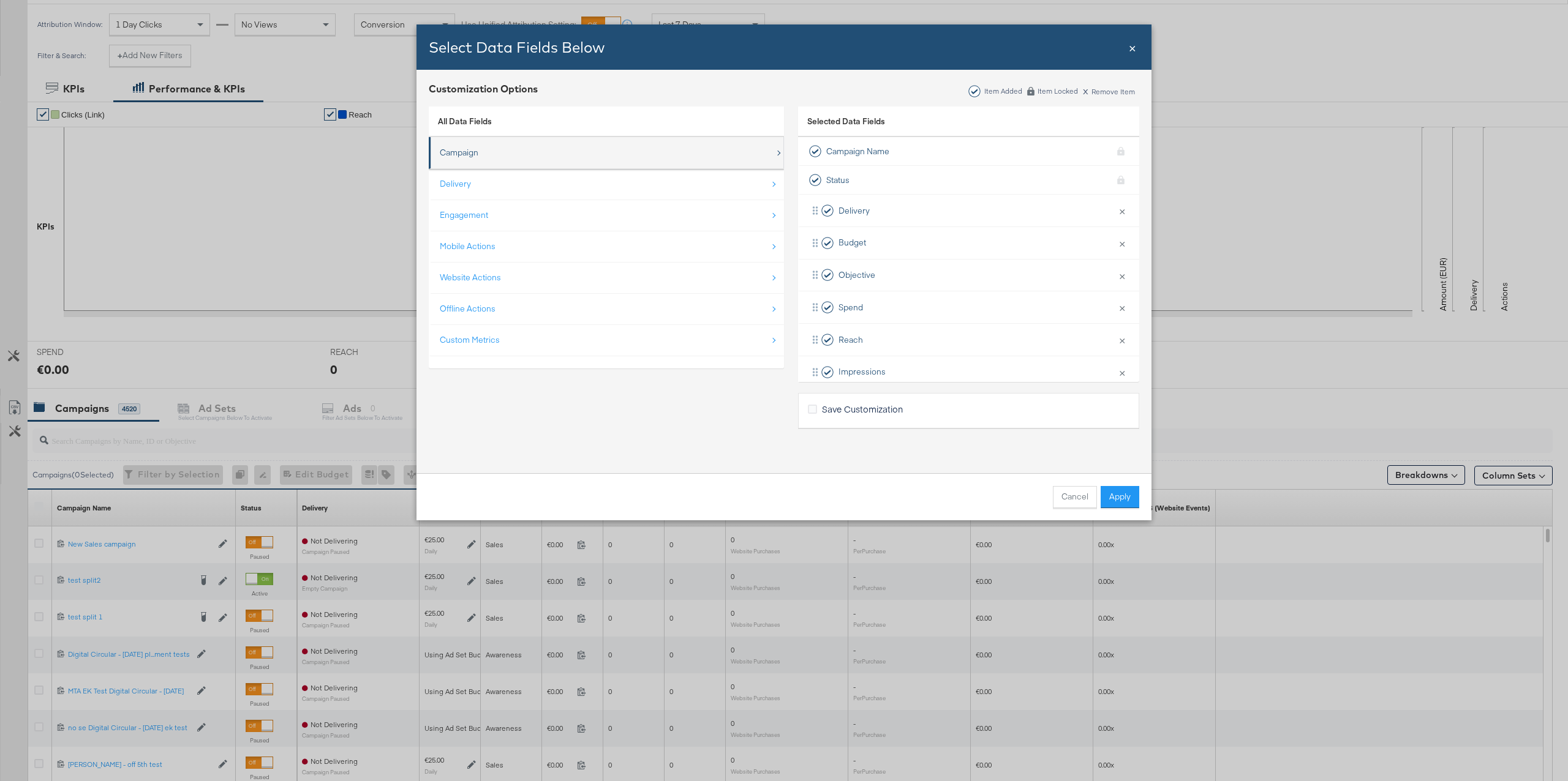
click at [519, 159] on div "Campaign" at bounding box center [607, 153] width 335 height 25
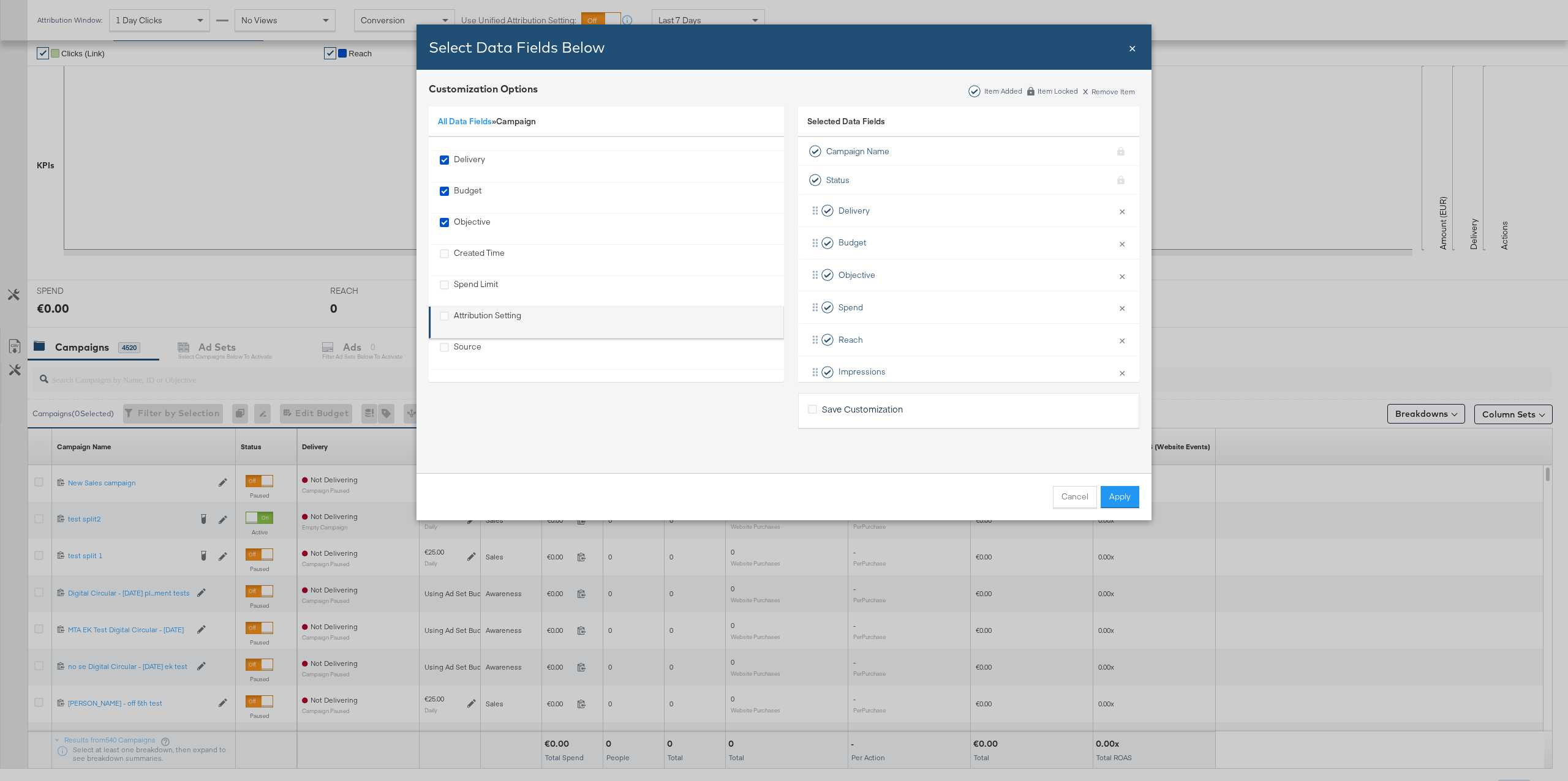
scroll to position [235, 0]
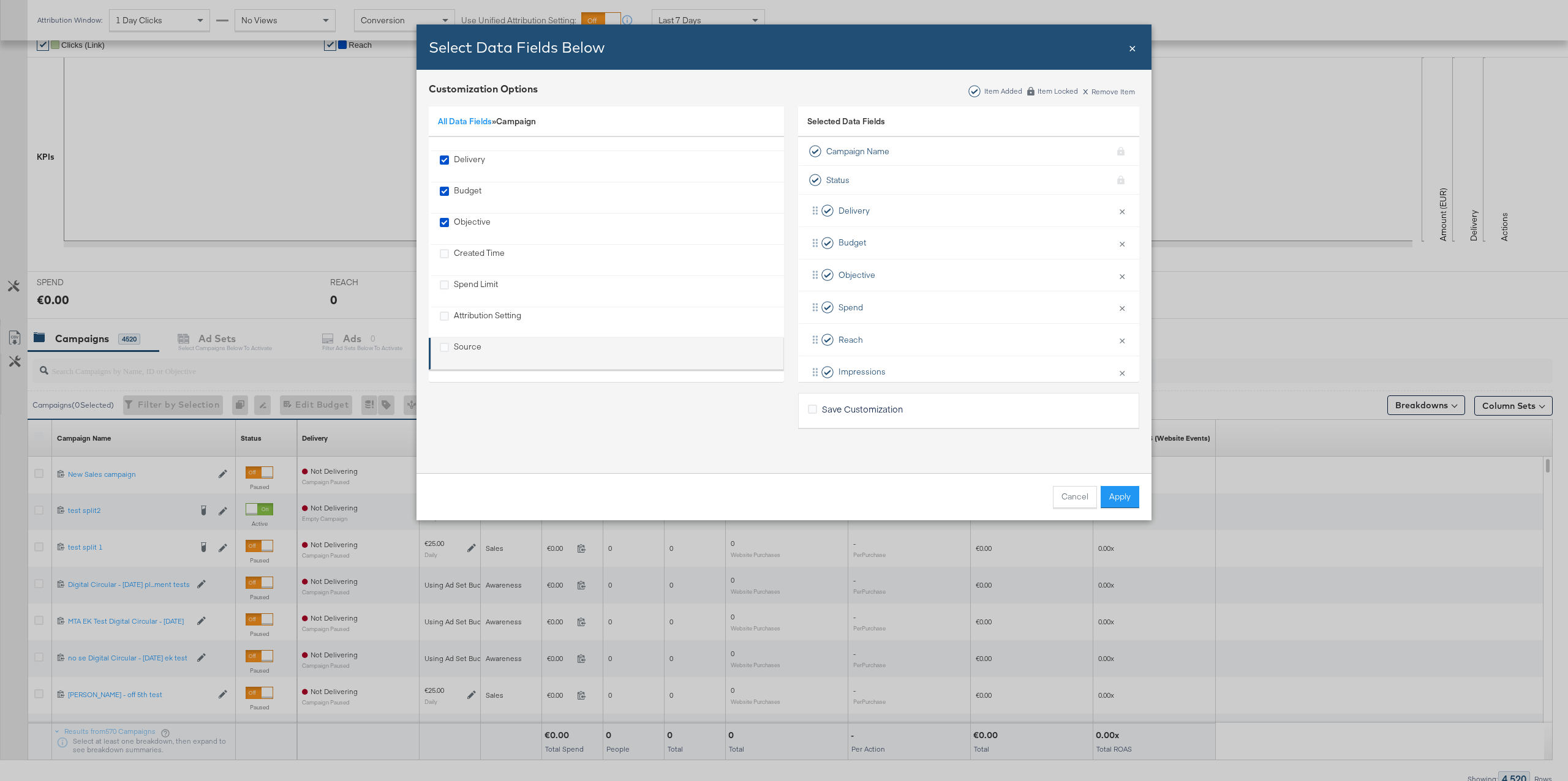
click at [474, 346] on div "Source" at bounding box center [467, 353] width 28 height 25
click at [1127, 503] on button "Apply" at bounding box center [1120, 498] width 39 height 22
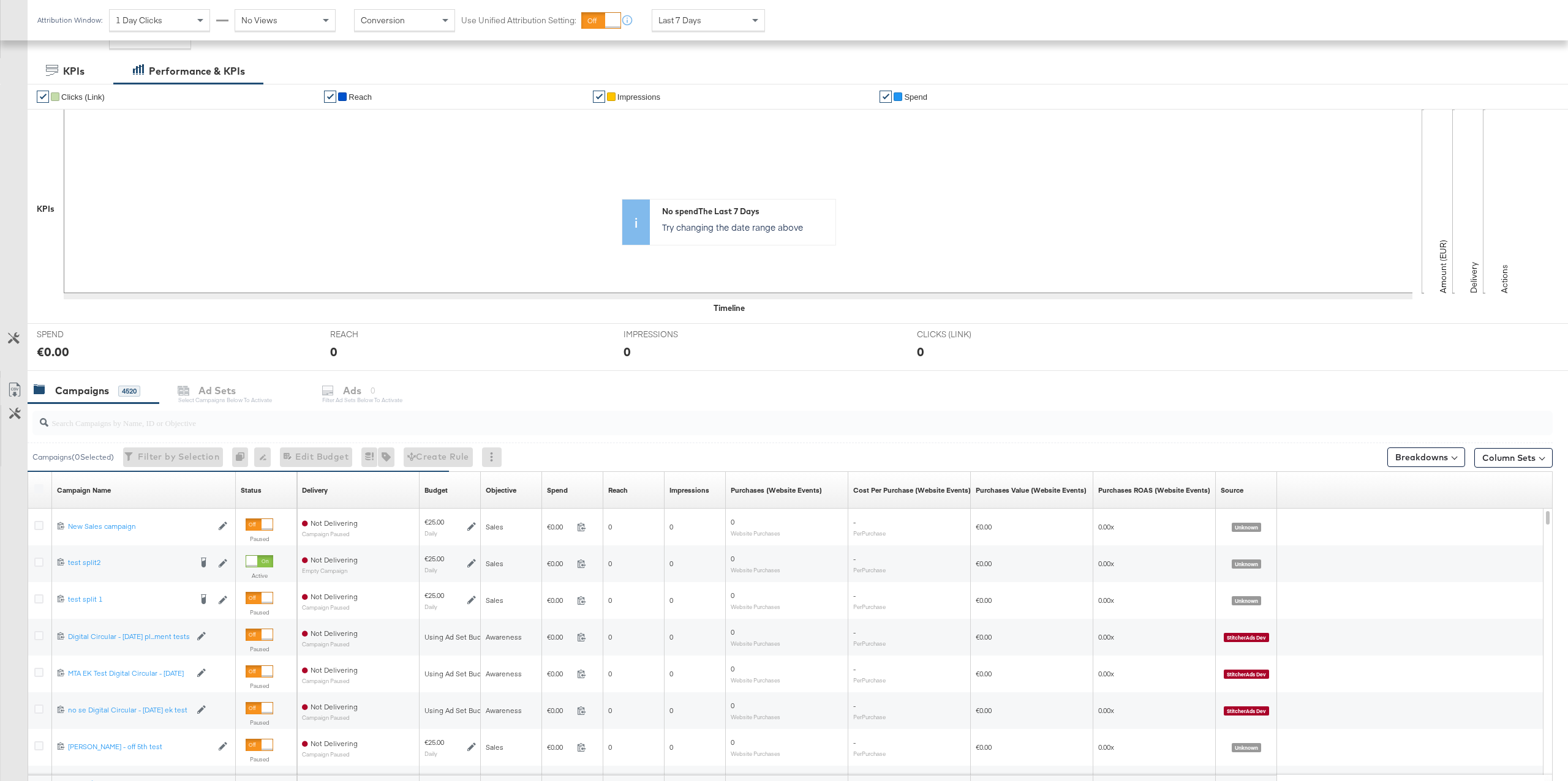
scroll to position [186, 0]
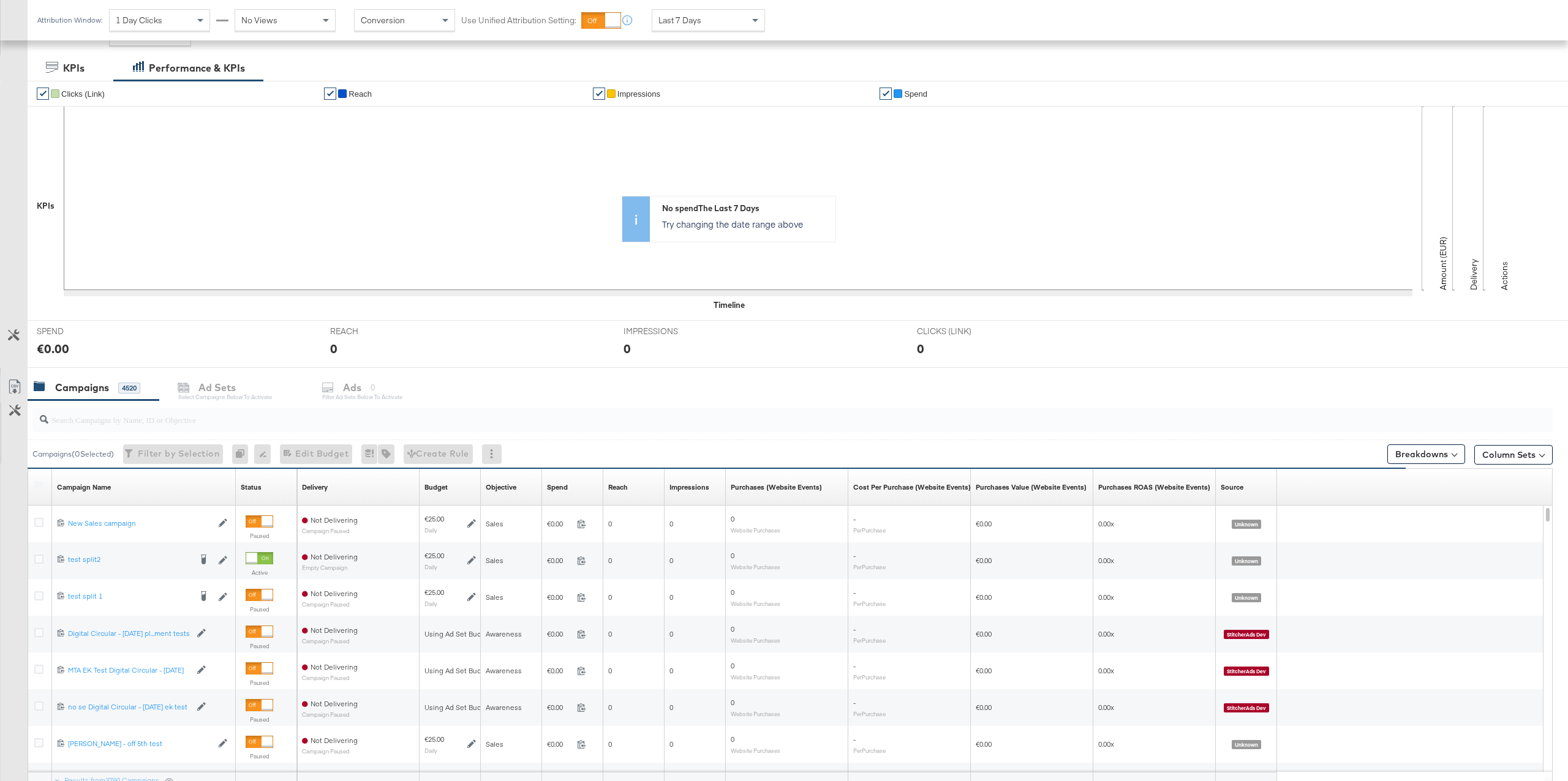
click at [651, 320] on div "✔ Clicks (Link) ✔ Reach ✔ Impressions ✔ Spend KPIs Amount (EUR) Delivery Action…" at bounding box center [798, 201] width 1540 height 240
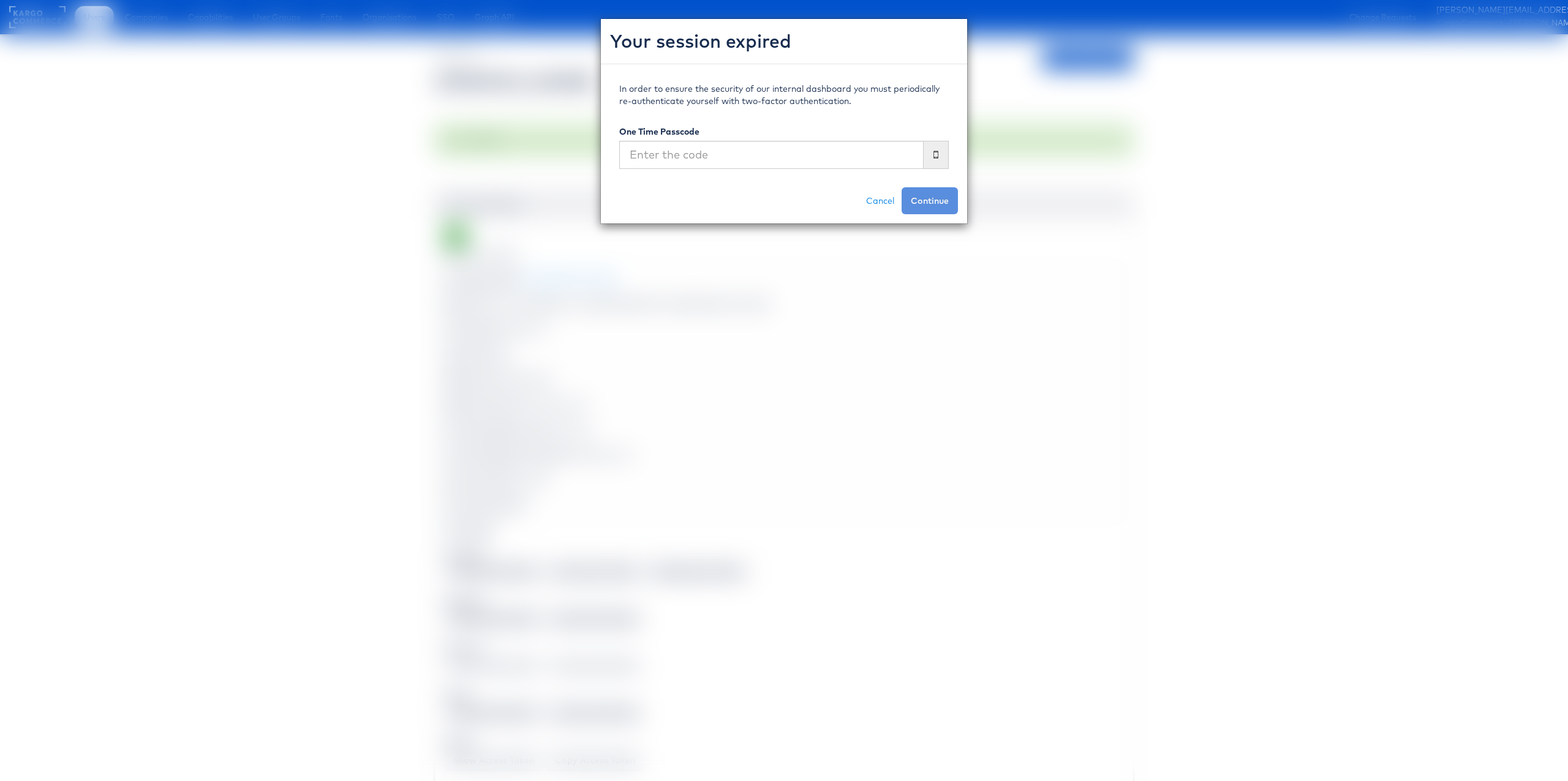
scroll to position [1355, 1]
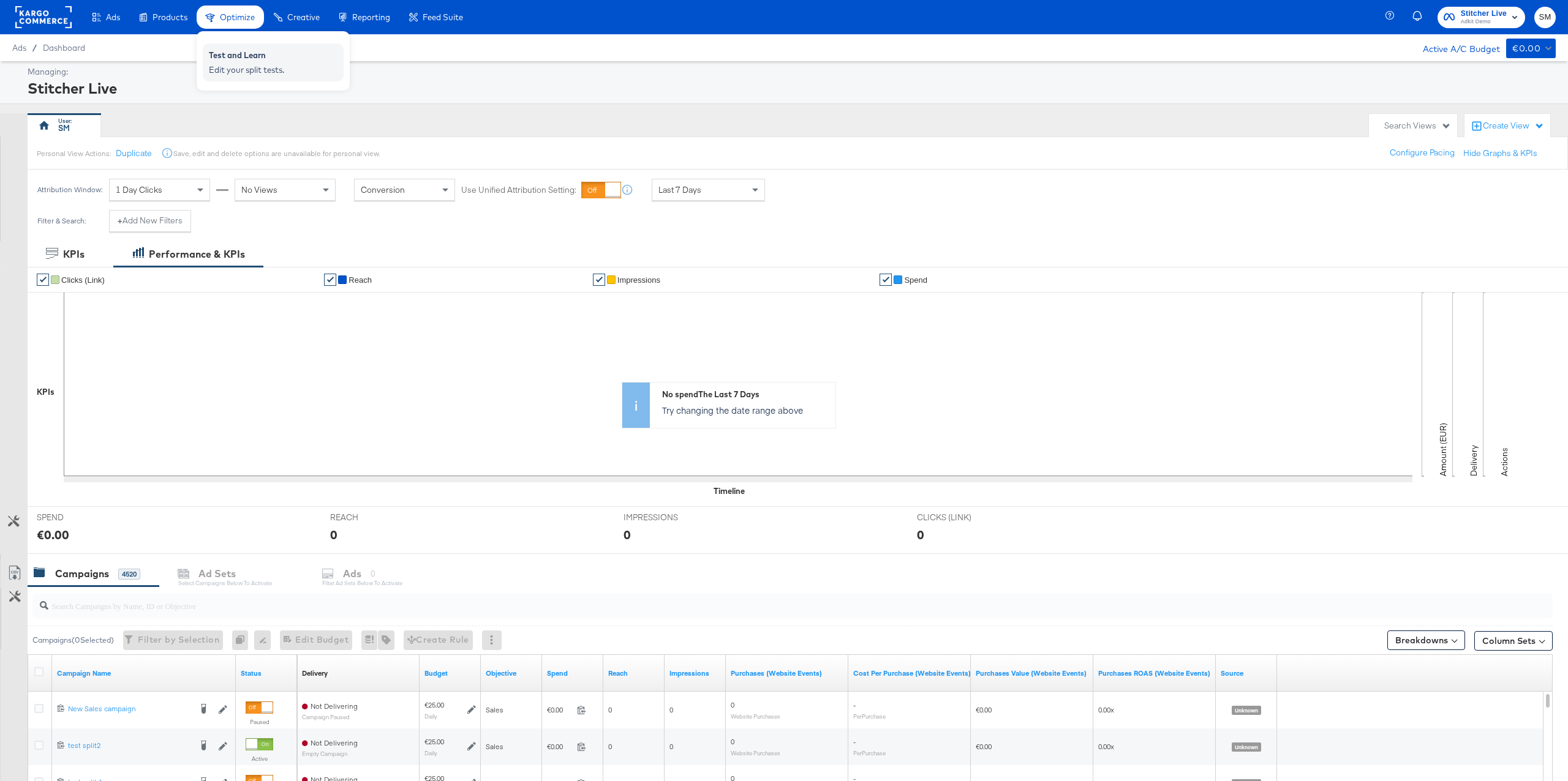
click at [231, 62] on div "Test and Learn" at bounding box center [273, 57] width 129 height 15
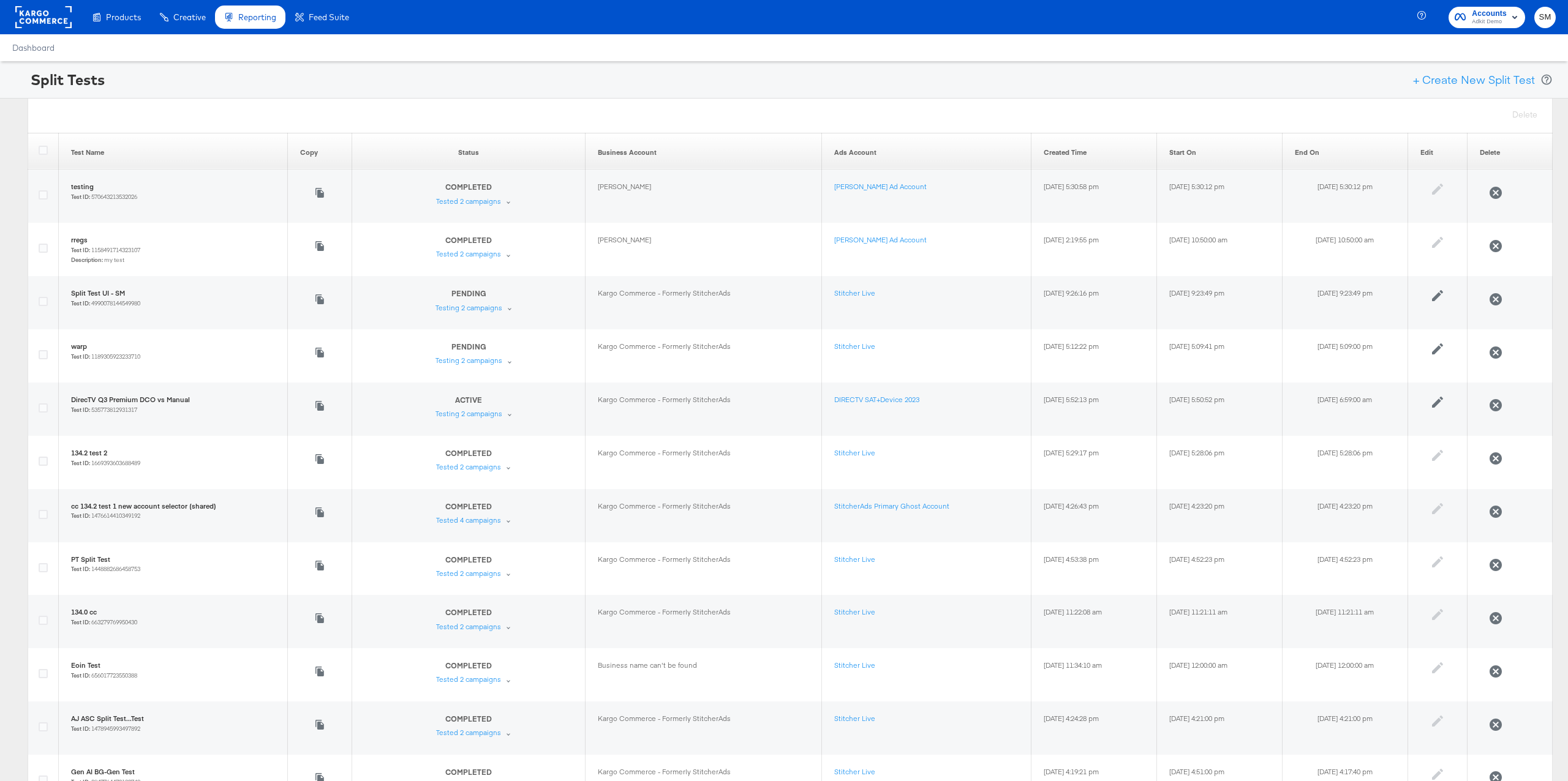
click at [62, 26] on rect at bounding box center [44, 17] width 57 height 22
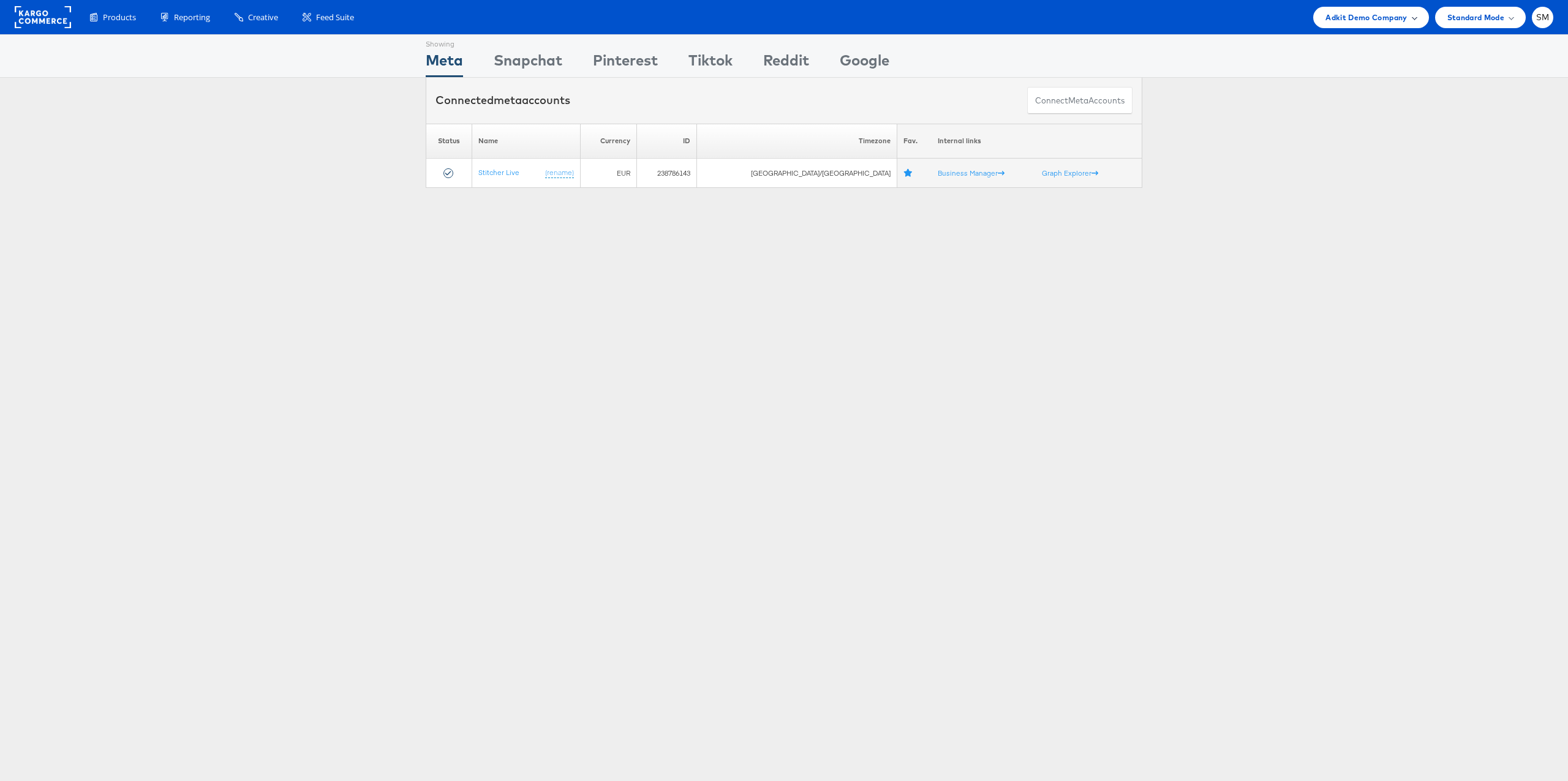
click at [1361, 18] on span "Adkit Demo Company" at bounding box center [1366, 17] width 81 height 13
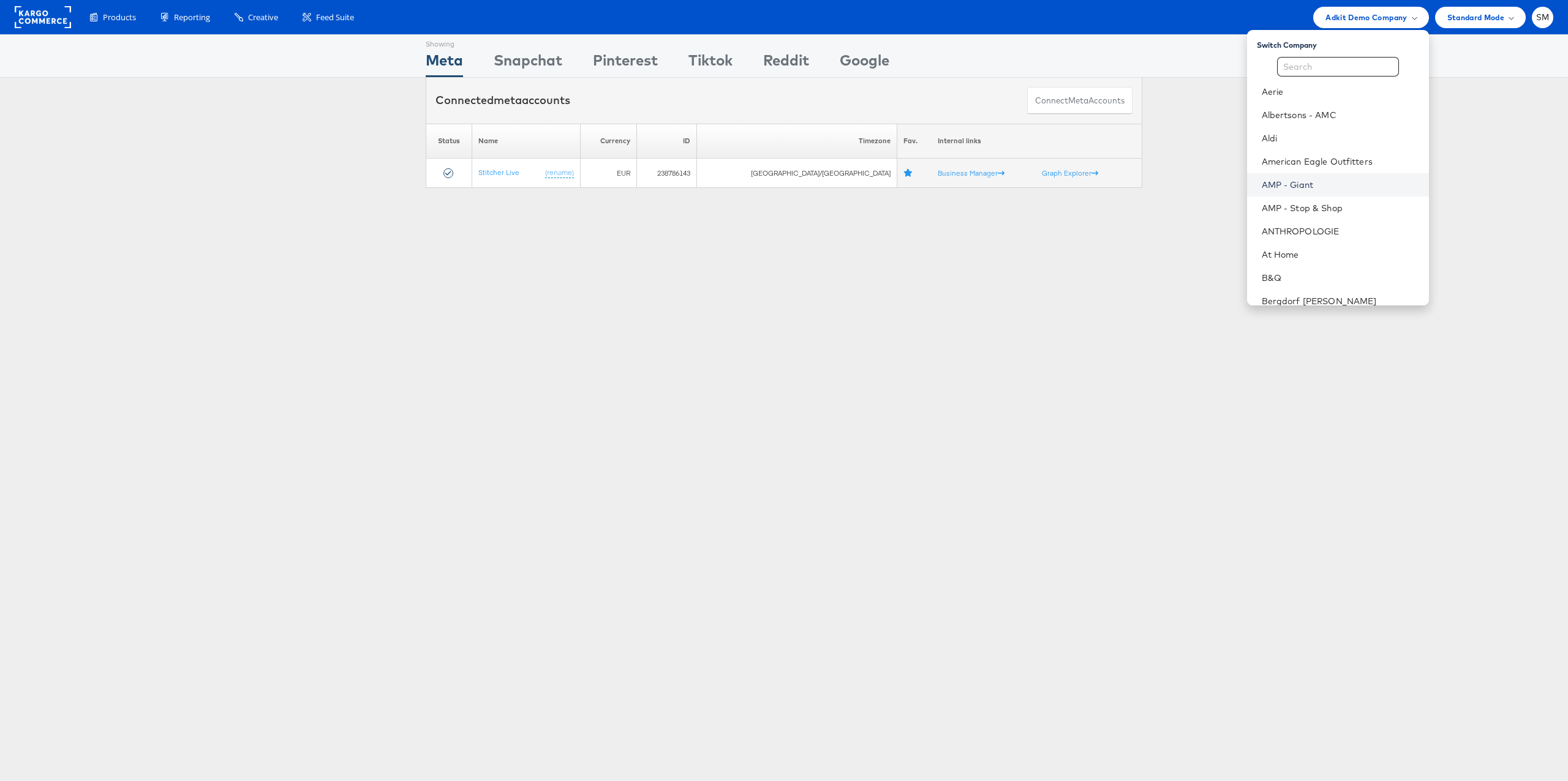
click at [1293, 184] on link "AMP - Giant" at bounding box center [1341, 184] width 158 height 12
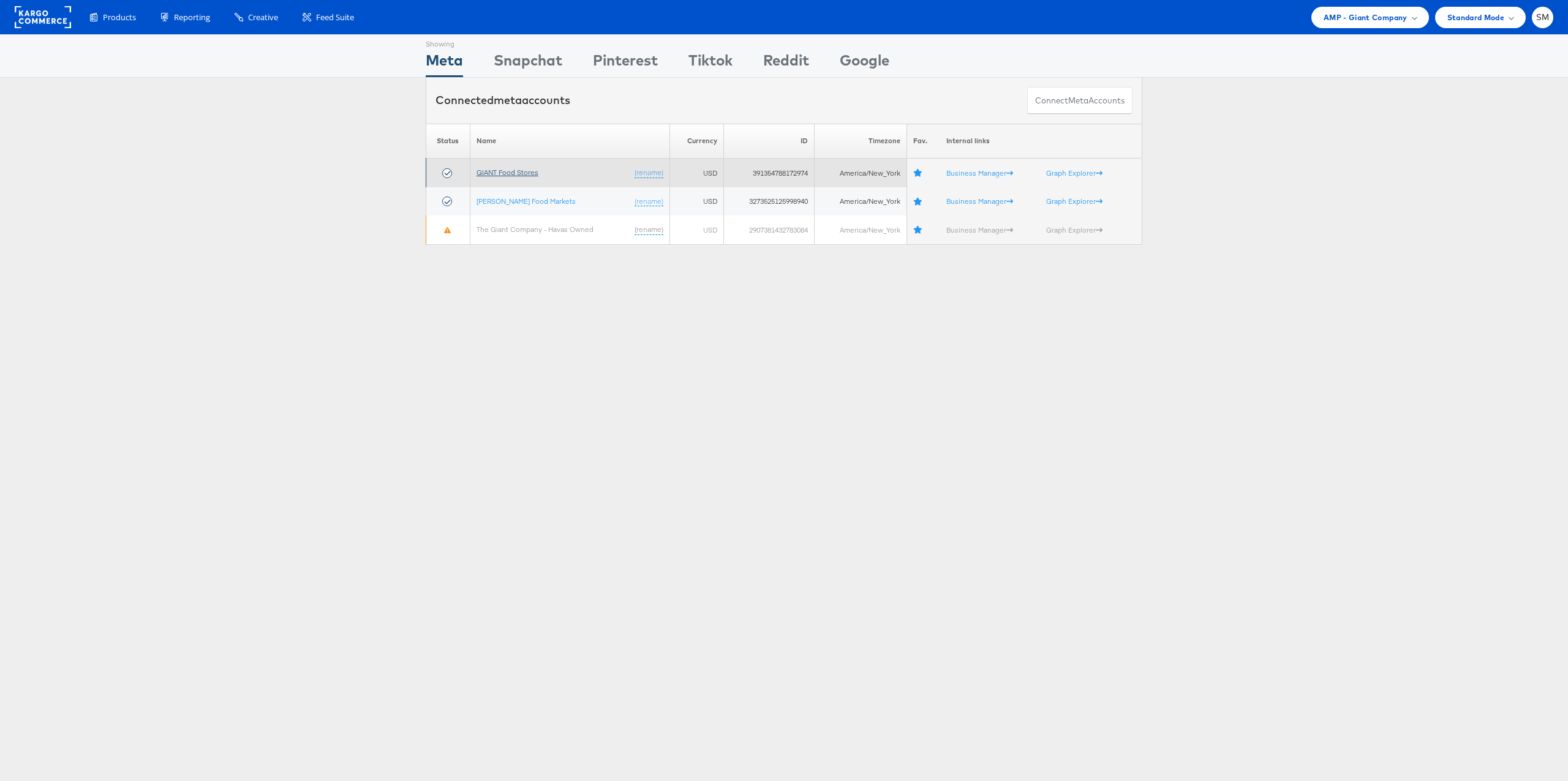
click at [497, 170] on link "GIANT Food Stores" at bounding box center [507, 173] width 62 height 9
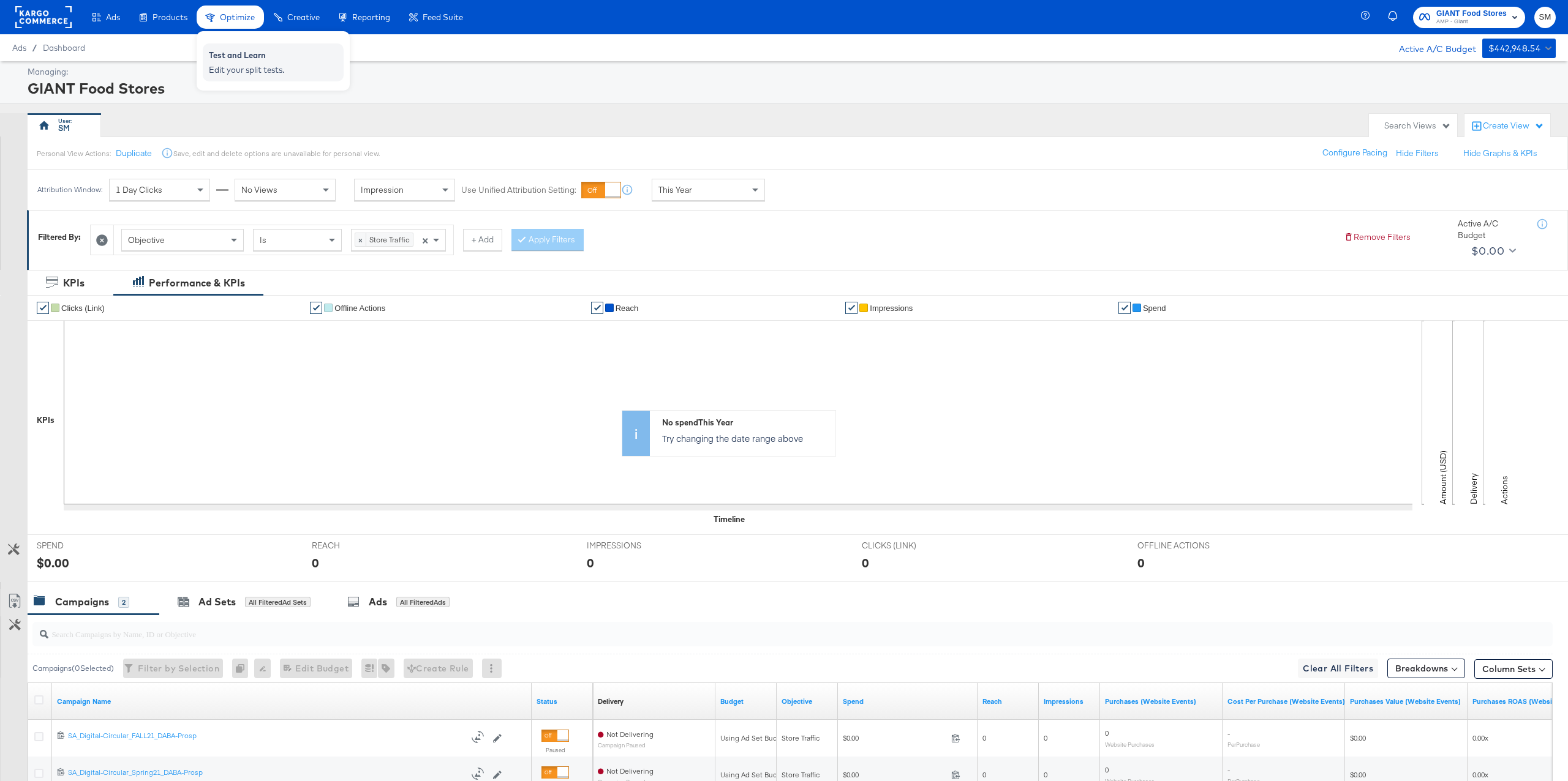
click at [252, 61] on div "Test and Learn" at bounding box center [273, 57] width 129 height 15
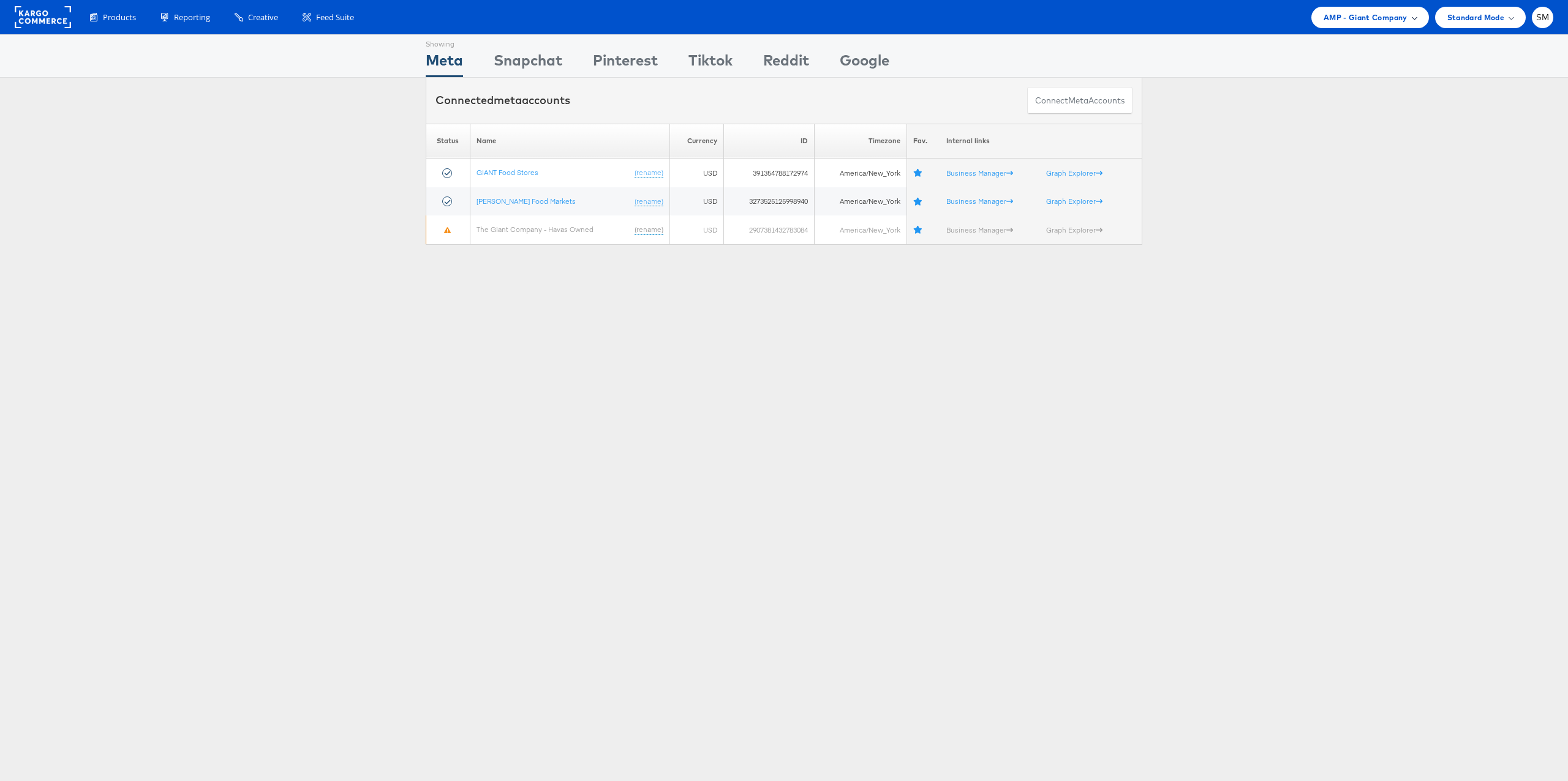
click at [1345, 21] on span "AMP - Giant Company" at bounding box center [1366, 17] width 84 height 13
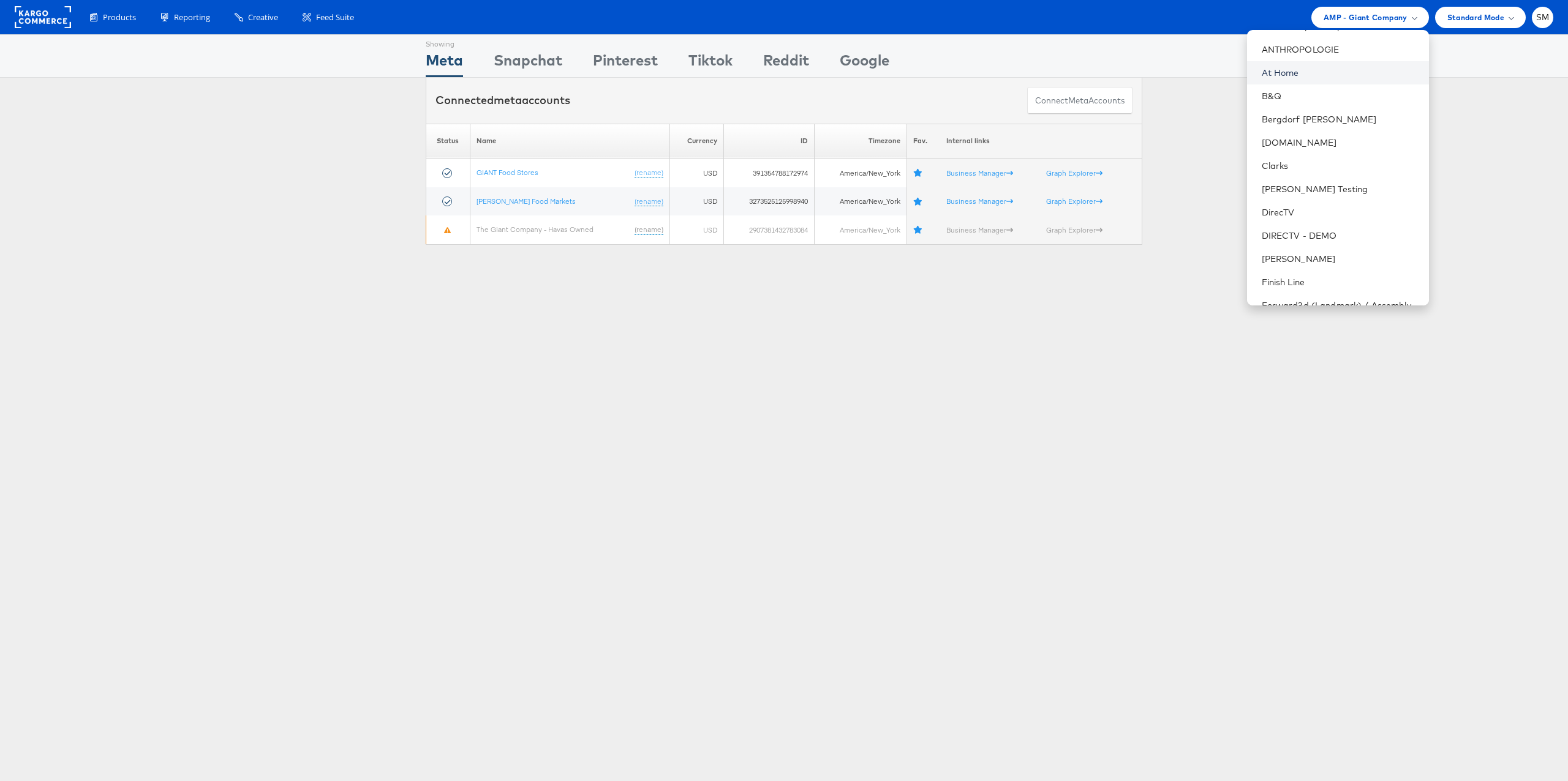
scroll to position [185, 0]
drag, startPoint x: 1264, startPoint y: 210, endPoint x: 1227, endPoint y: 221, distance: 38.6
click at [1264, 210] on link "DirecTV" at bounding box center [1341, 209] width 158 height 12
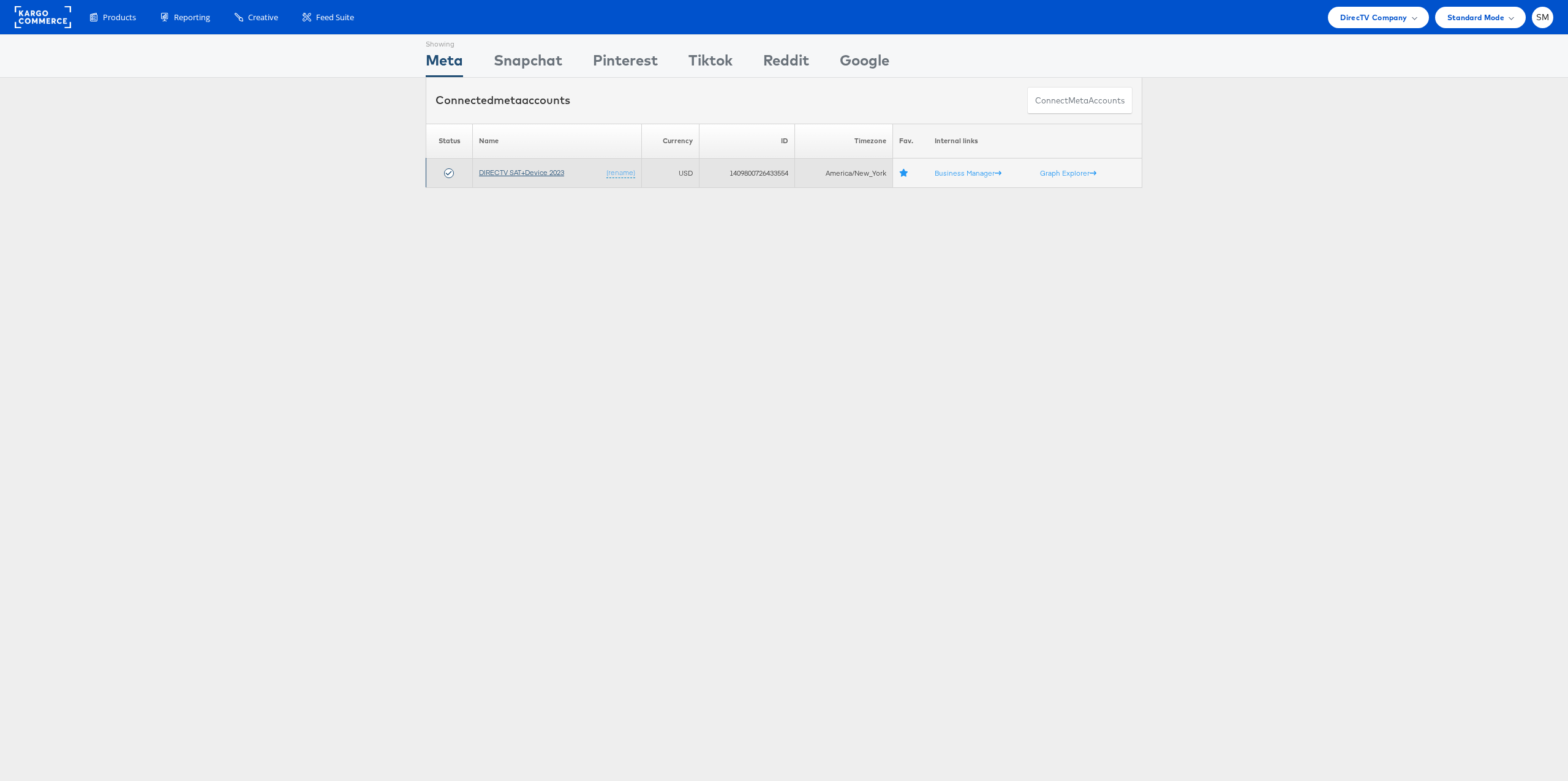
click at [554, 176] on link "DIRECTV SAT+Device 2023" at bounding box center [522, 173] width 85 height 9
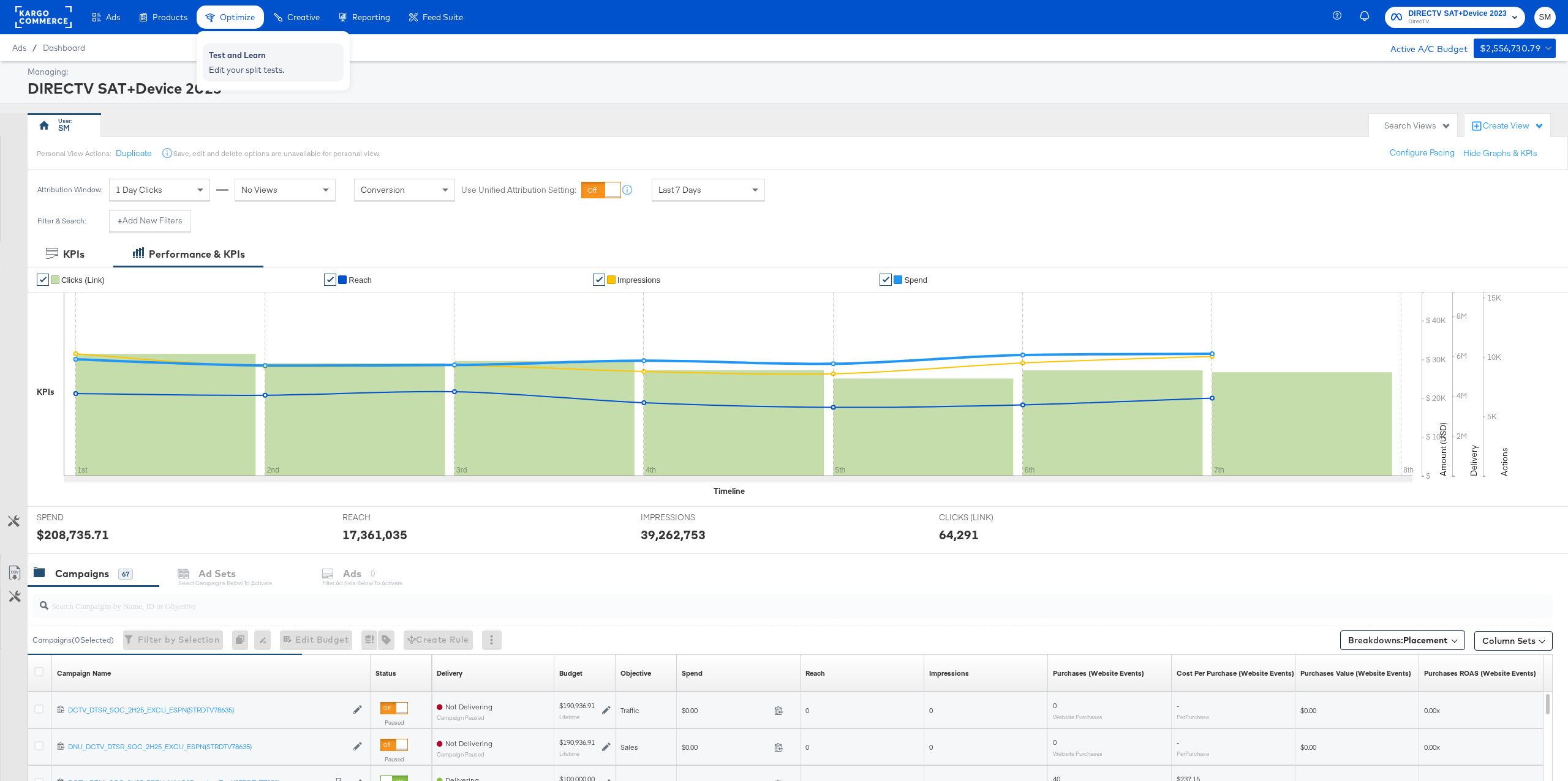
click at [234, 52] on div "Test and Learn" at bounding box center [273, 57] width 129 height 15
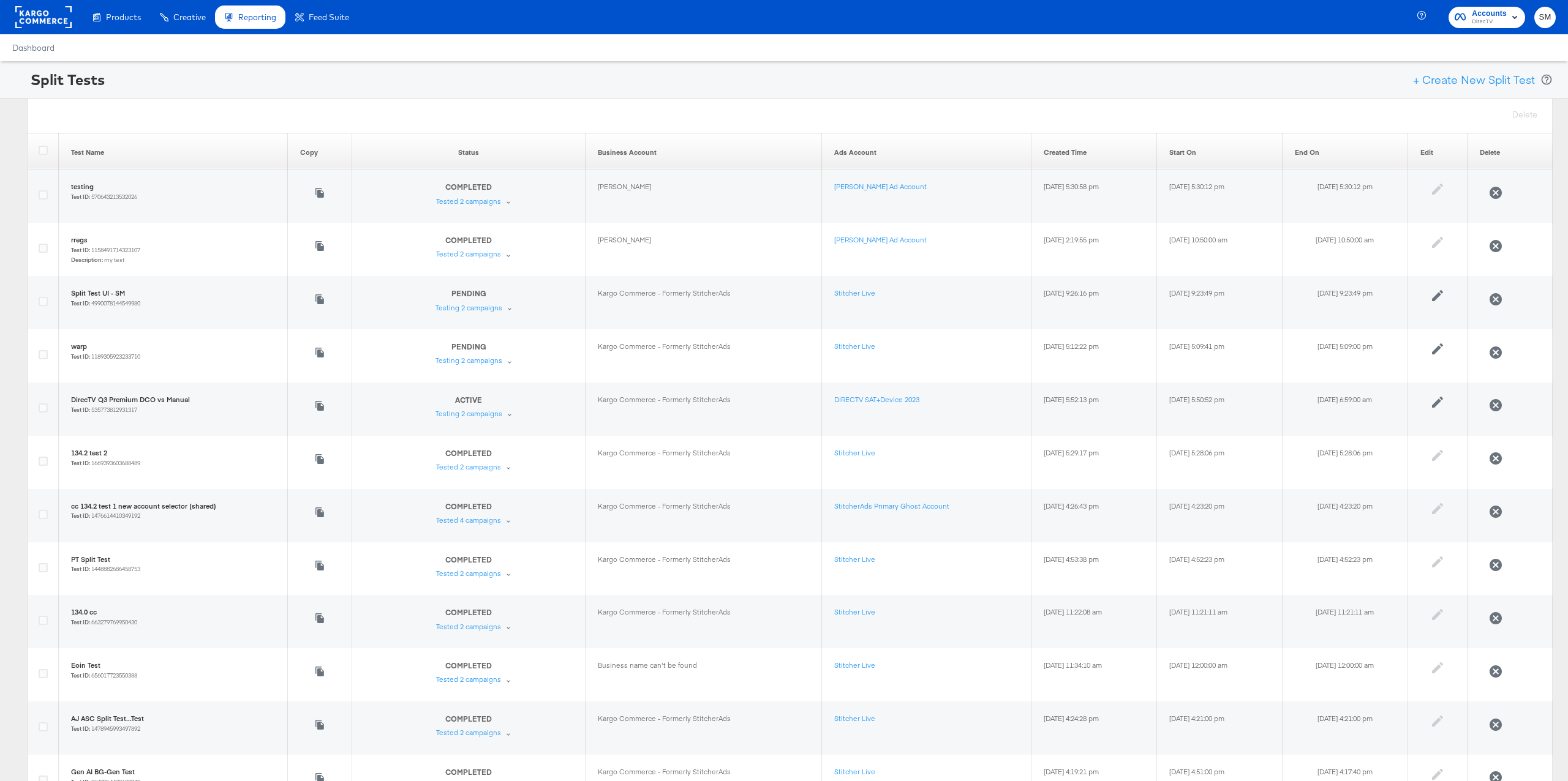
click at [34, 13] on rect at bounding box center [44, 17] width 57 height 22
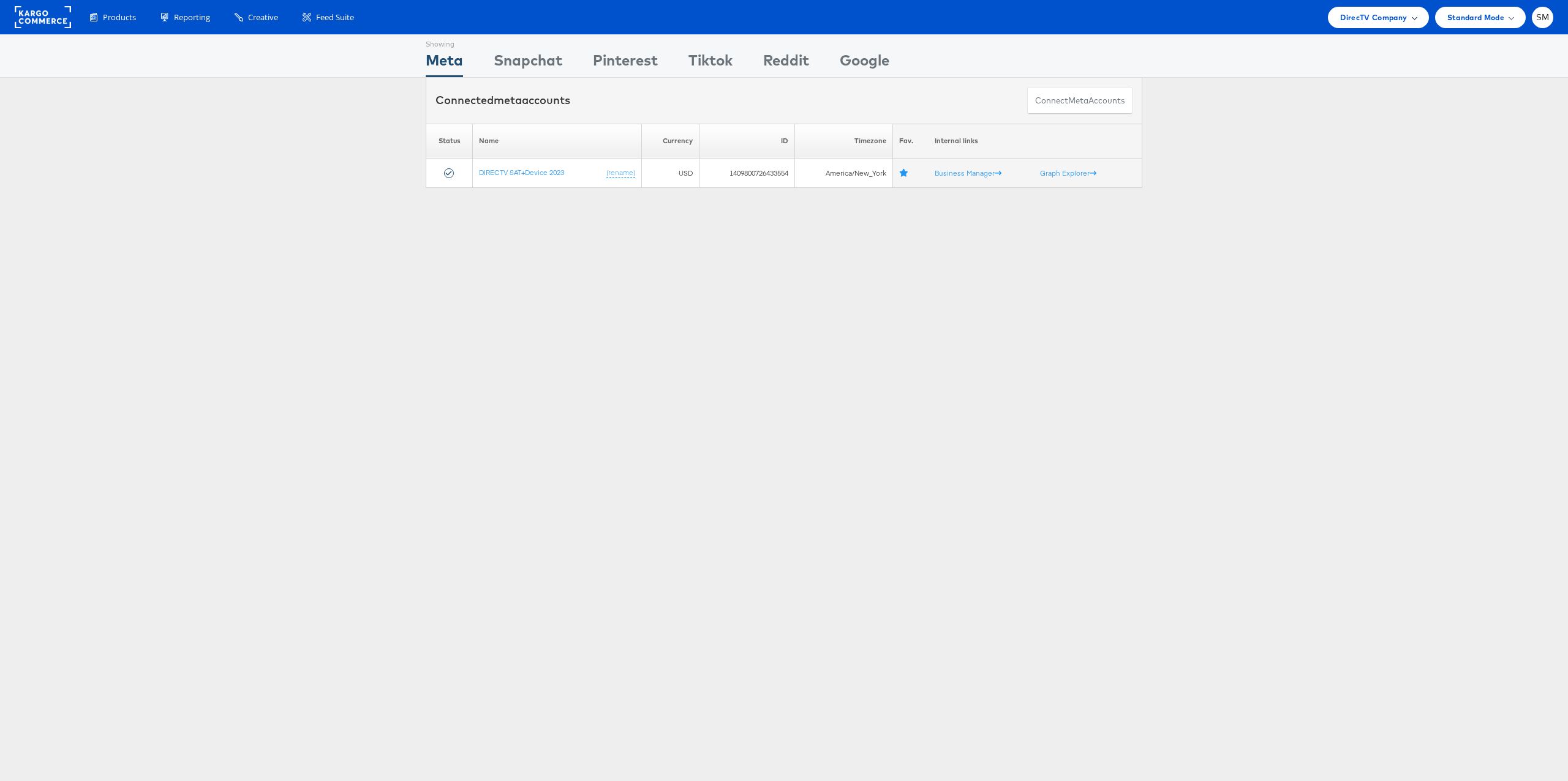
click at [1360, 22] on span "DirecTV Company" at bounding box center [1374, 17] width 67 height 13
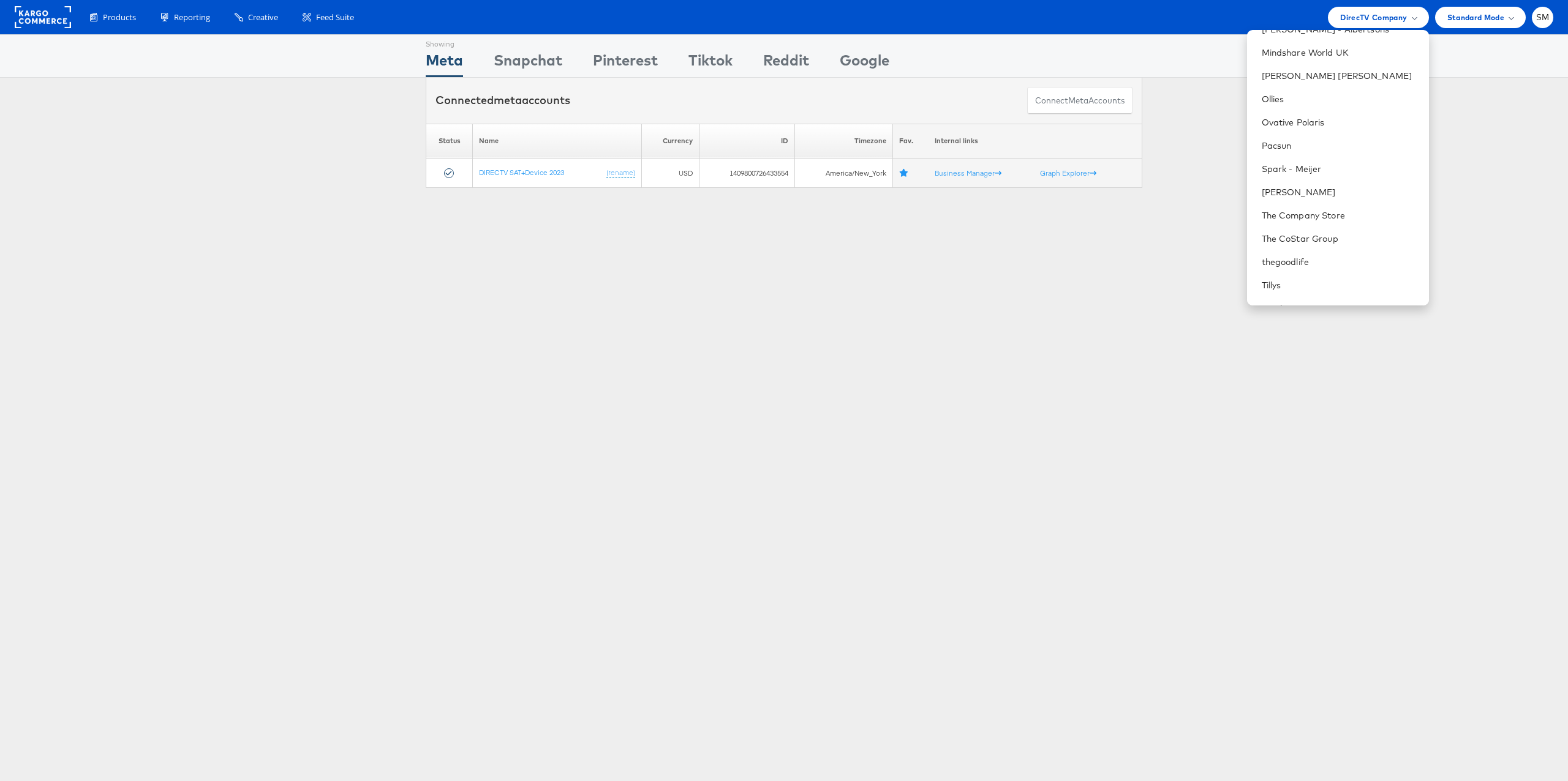
scroll to position [1158, 0]
click at [1299, 234] on link "The CoStar Group" at bounding box center [1341, 237] width 158 height 12
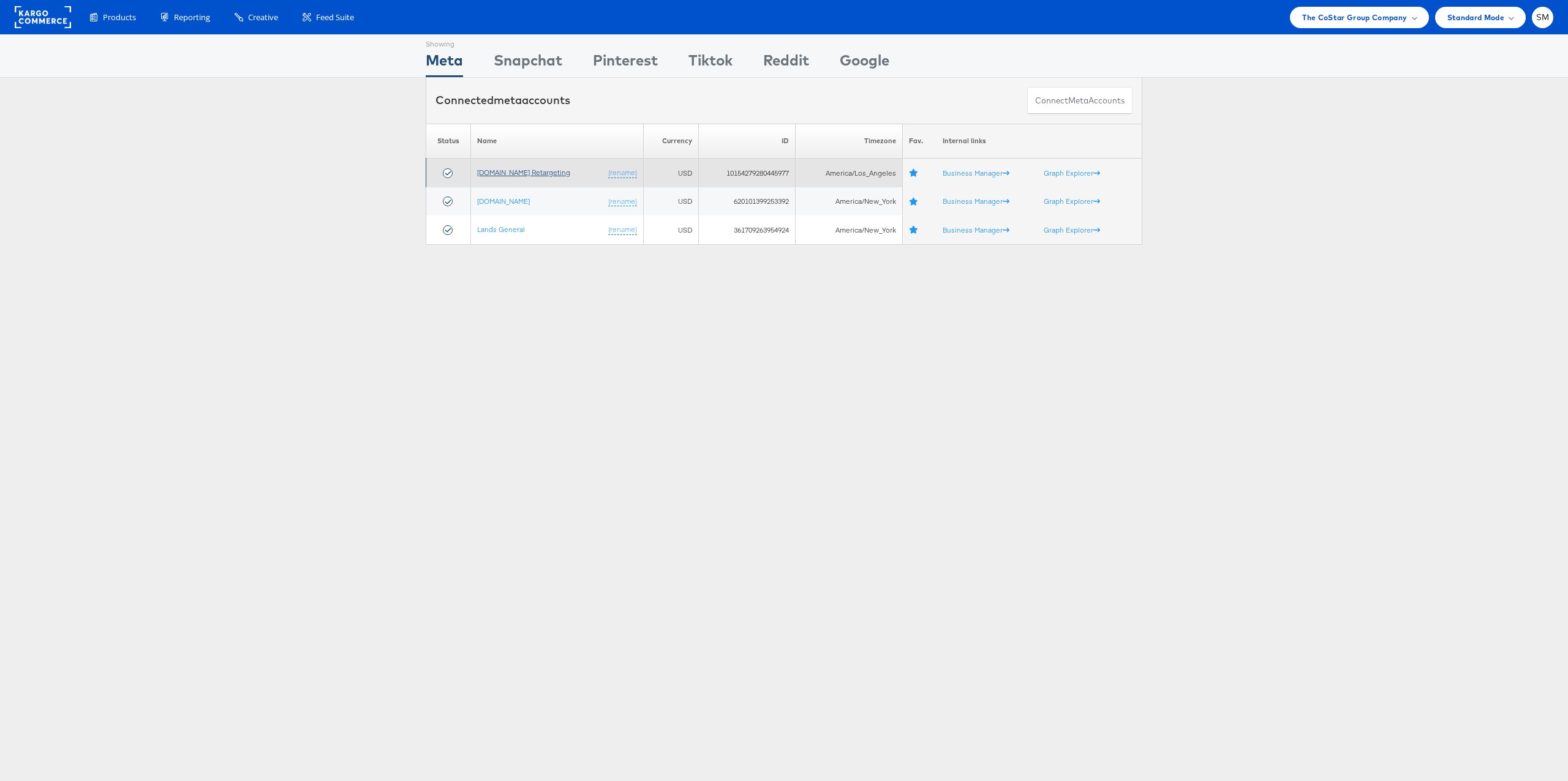
click at [511, 175] on link "[DOMAIN_NAME] Retargeting" at bounding box center [523, 173] width 93 height 9
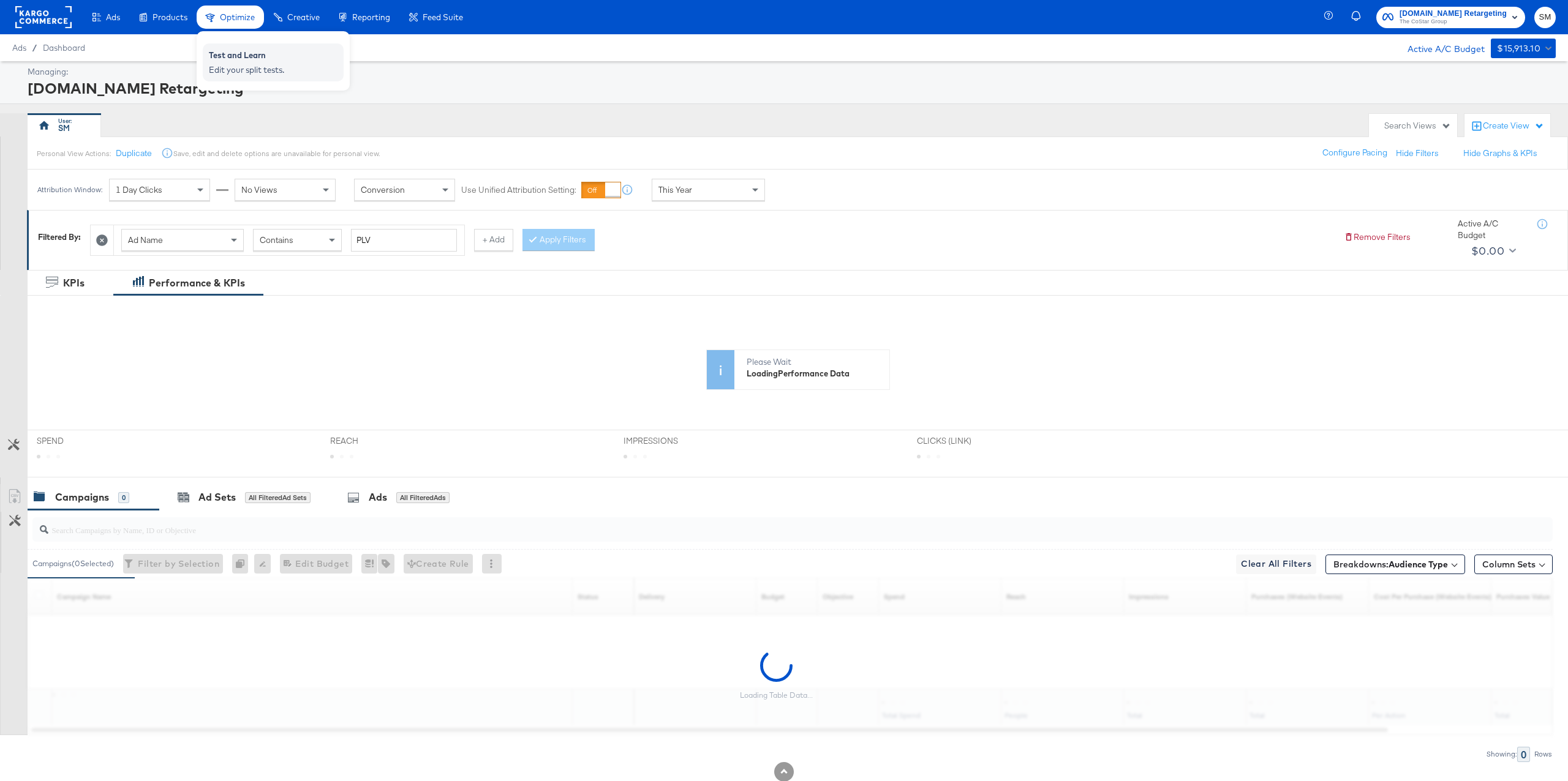
click at [231, 63] on div "Test and Learn" at bounding box center [273, 57] width 129 height 15
